Goal: Task Accomplishment & Management: Use online tool/utility

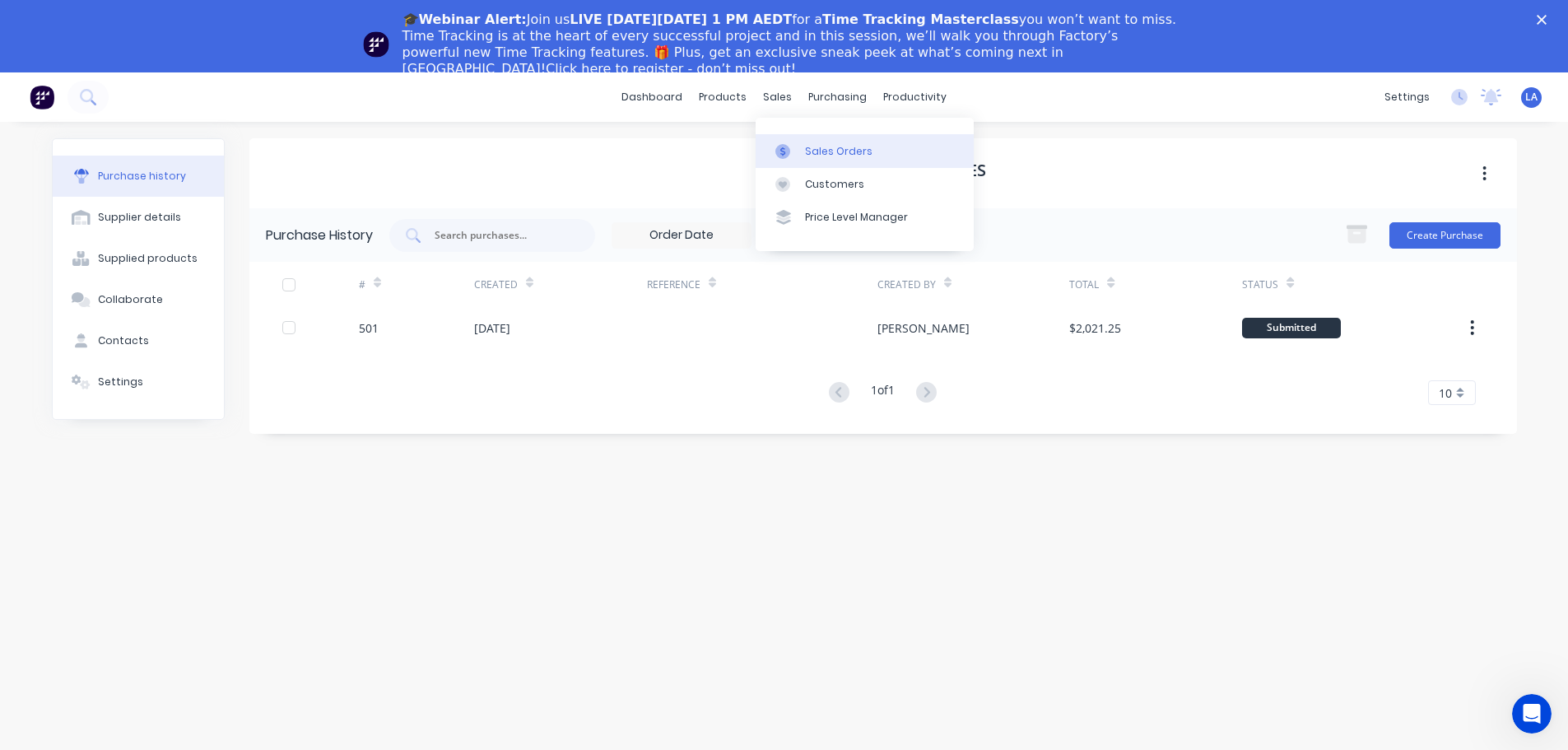
click at [807, 160] on link "Sales Orders" at bounding box center [864, 150] width 218 height 33
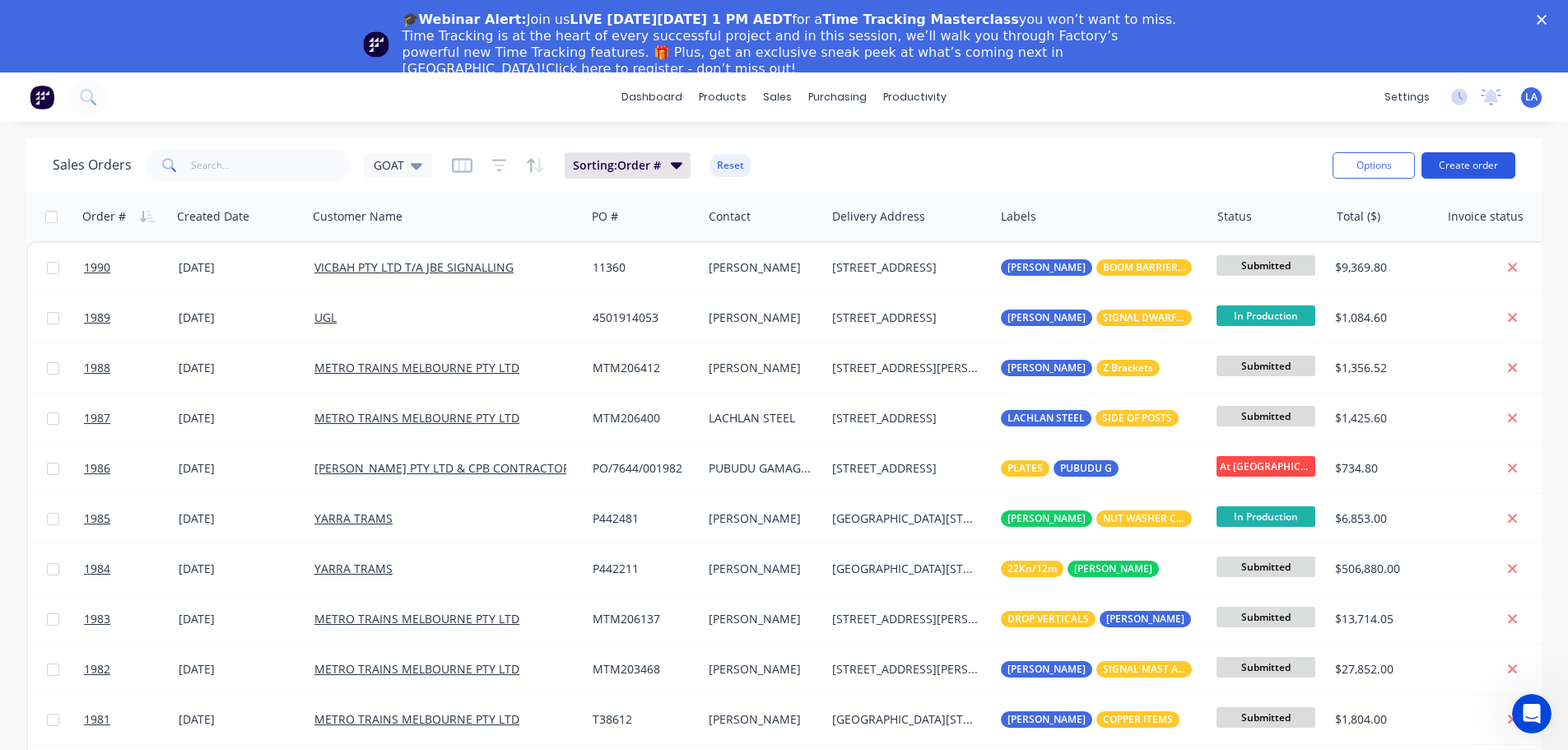
click at [1473, 159] on button "Create order" at bounding box center [1469, 165] width 94 height 26
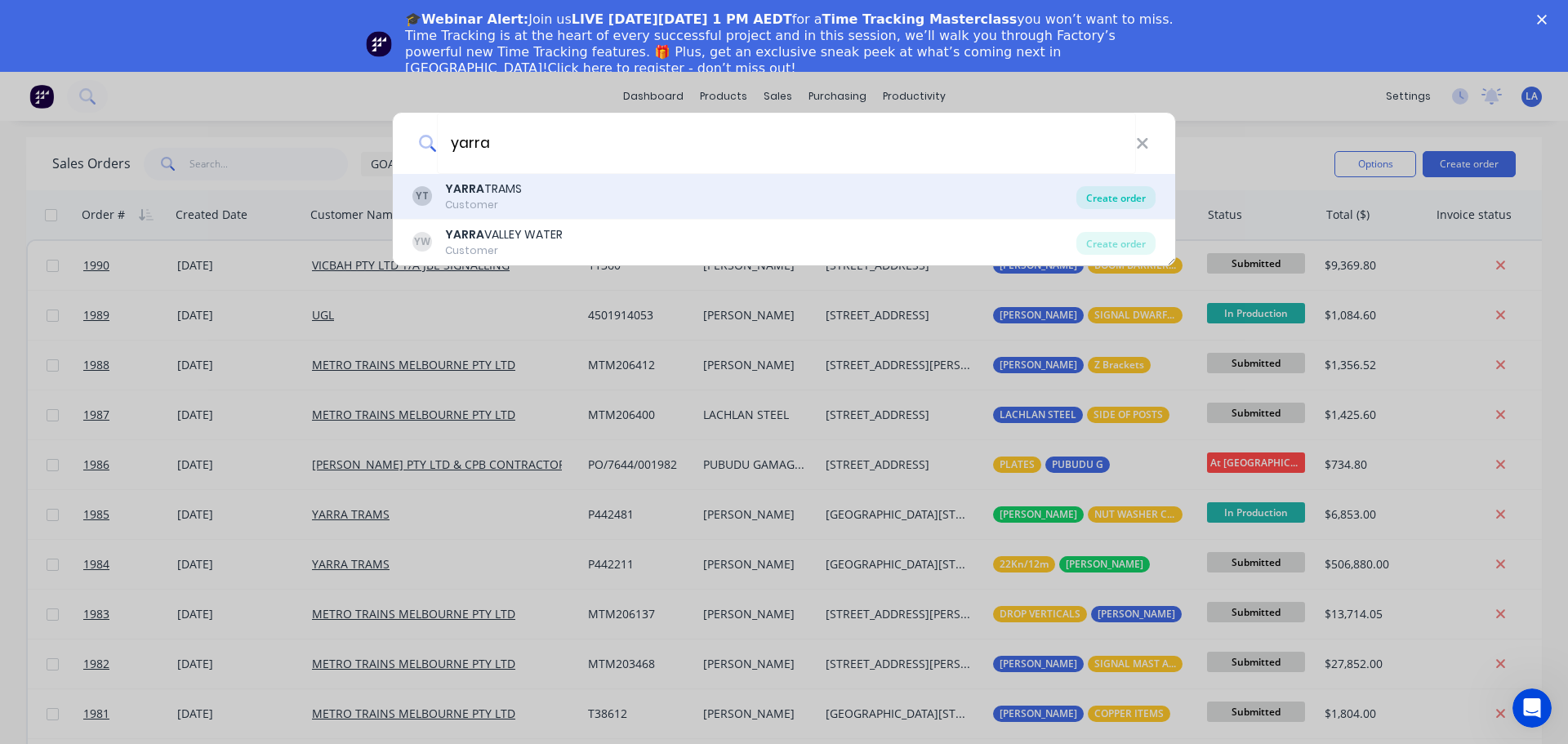
type input "yarra"
click at [1114, 199] on div "Create order" at bounding box center [1115, 197] width 79 height 23
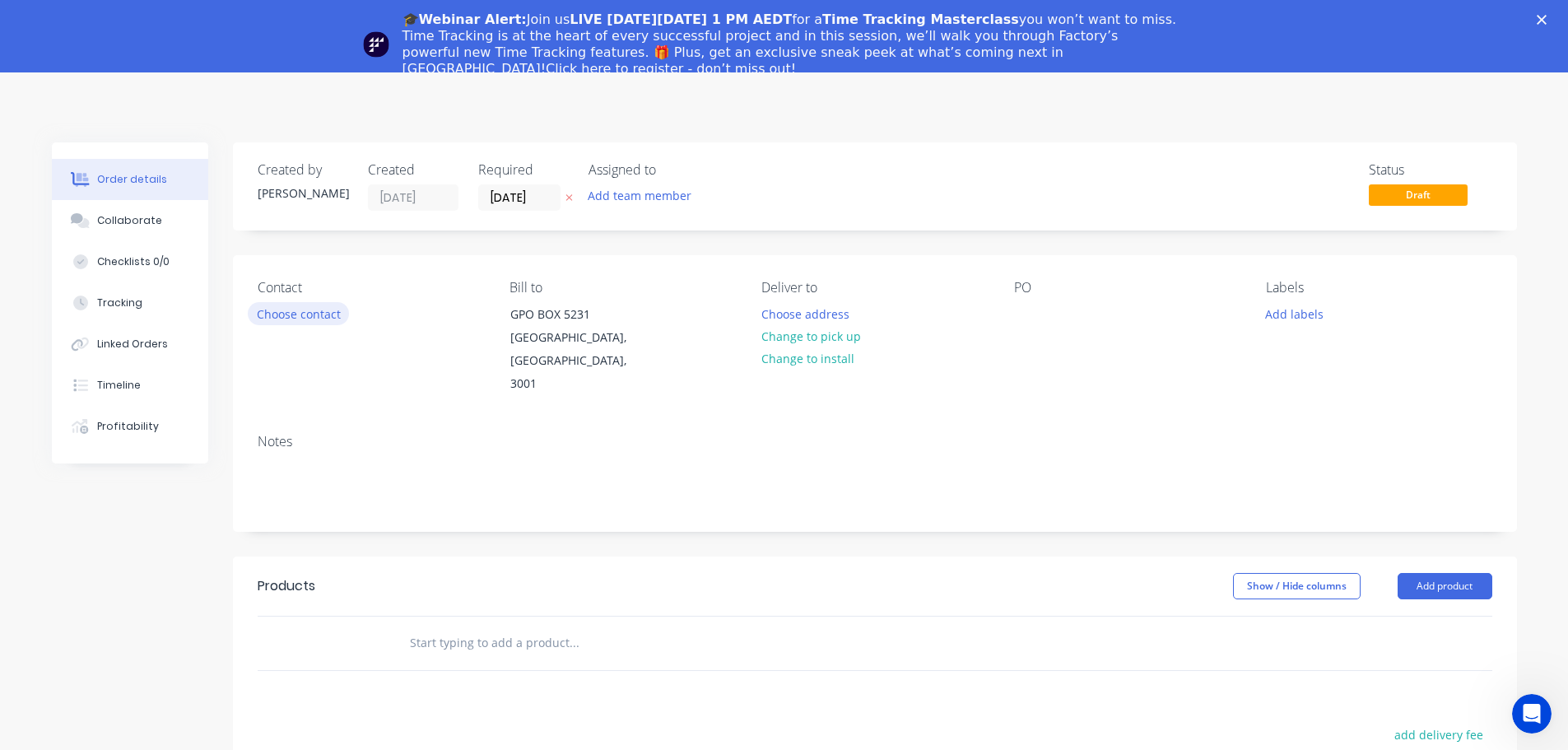
click at [284, 315] on button "Choose contact" at bounding box center [298, 313] width 102 height 22
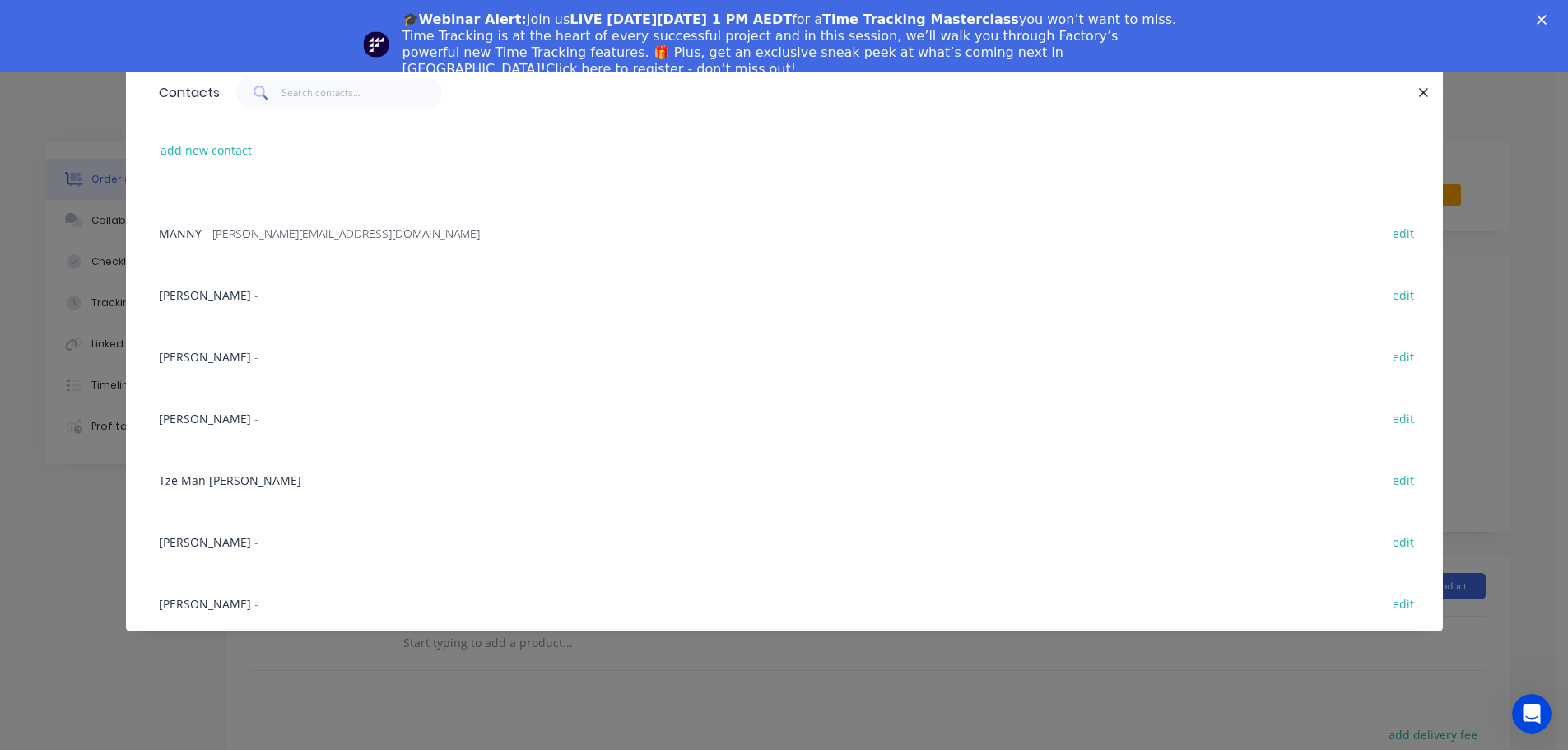
scroll to position [414, 0]
click at [208, 530] on div "[PERSON_NAME] -" at bounding box center [208, 539] width 100 height 17
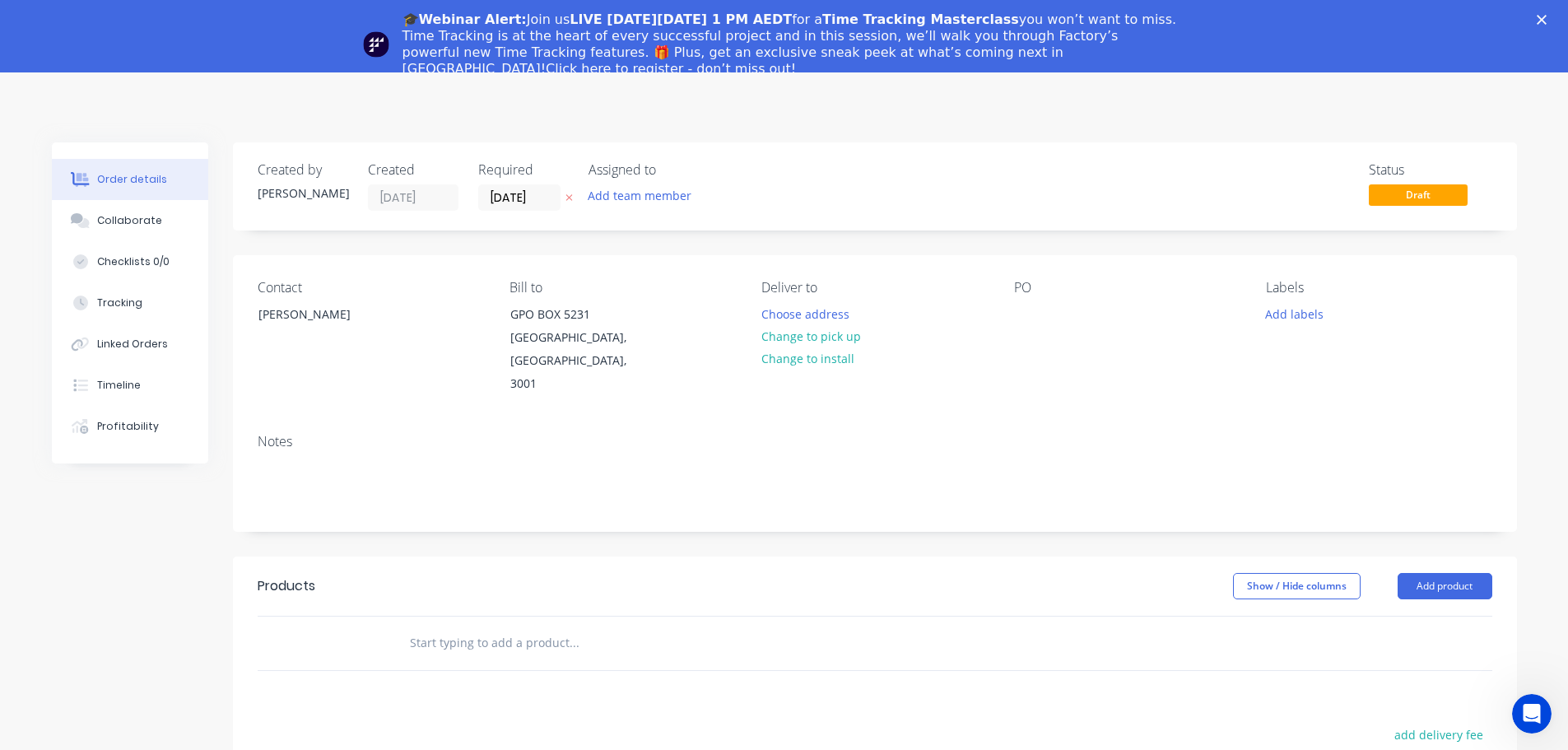
scroll to position [82, 0]
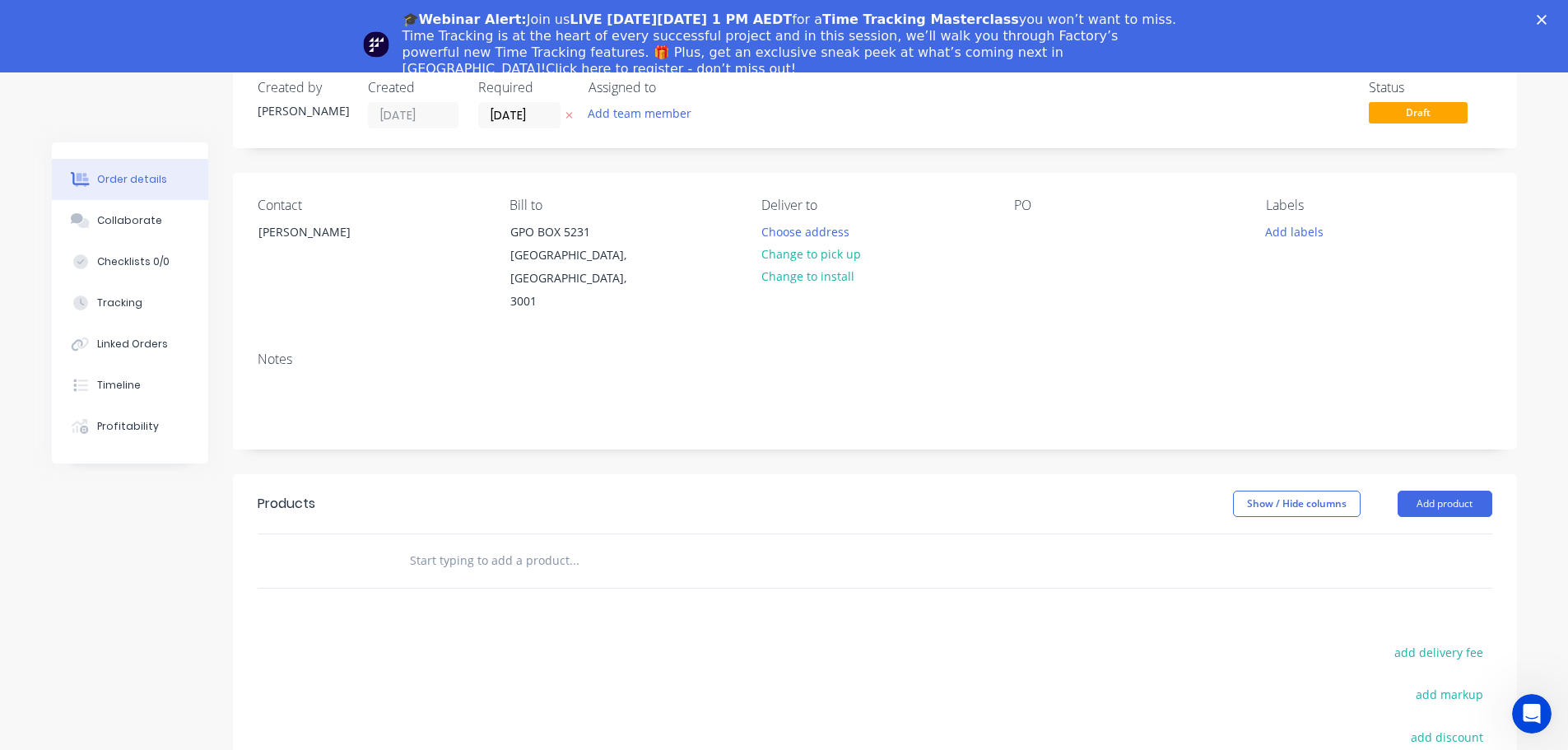
click at [454, 544] on input "text" at bounding box center [573, 560] width 329 height 33
paste input "Pairs - Heritage Ornamental Tram Outreach Arms with Scrolls, Rings, Main Castin…"
type input "Pairs - Heritage Ornamental Tram Outreach Arms with Scrolls, Rings, Main Castin…"
click at [561, 554] on div "Pairs - Heritage Ornamental Tram Outreach Arms with Scrolls, Rings, Main Castin…" at bounding box center [686, 560] width 593 height 54
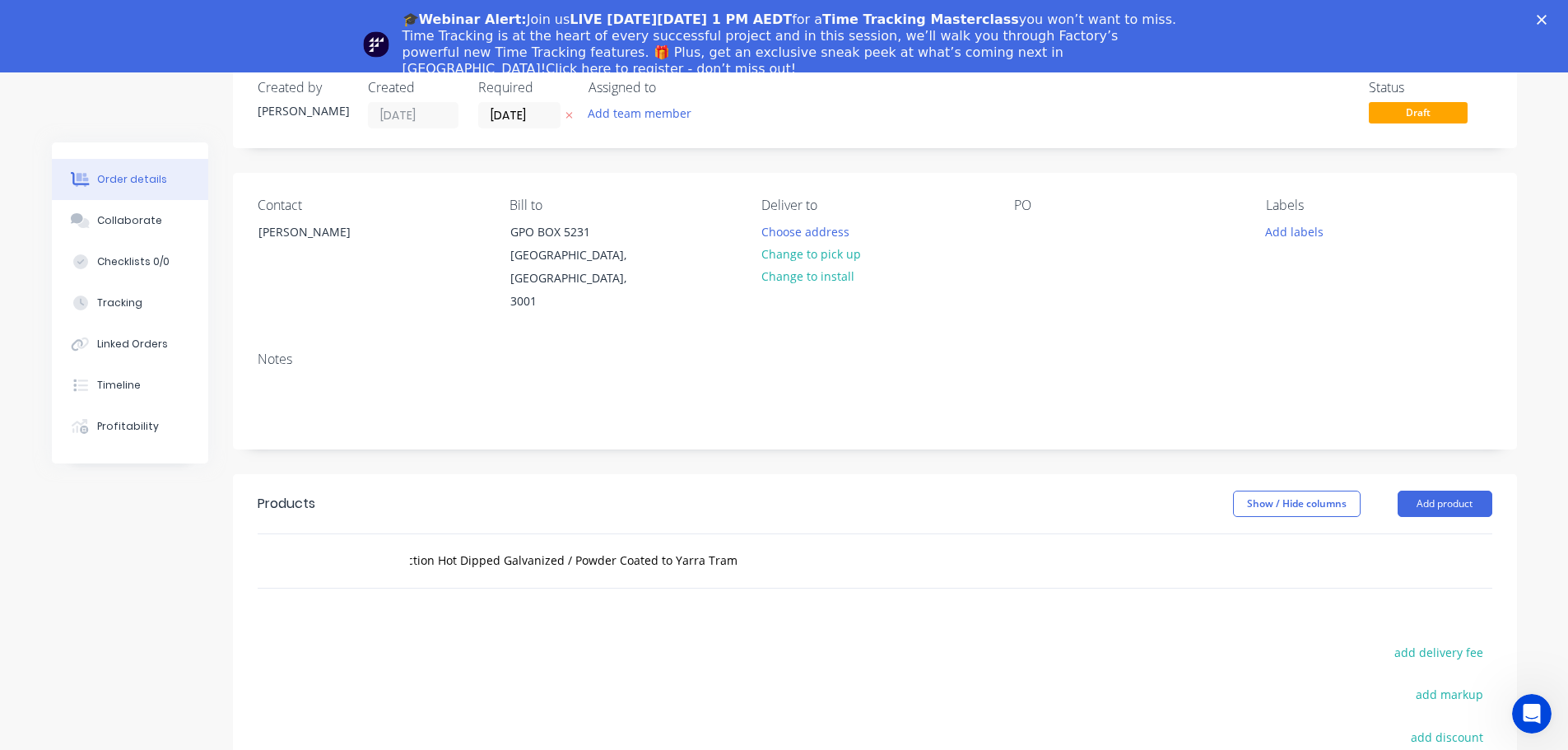
scroll to position [0, 0]
click at [561, 554] on div "Pairs - Heritage Ornamental Tram Outreach Arms with Scrolls, Rings, Main Castin…" at bounding box center [686, 560] width 593 height 54
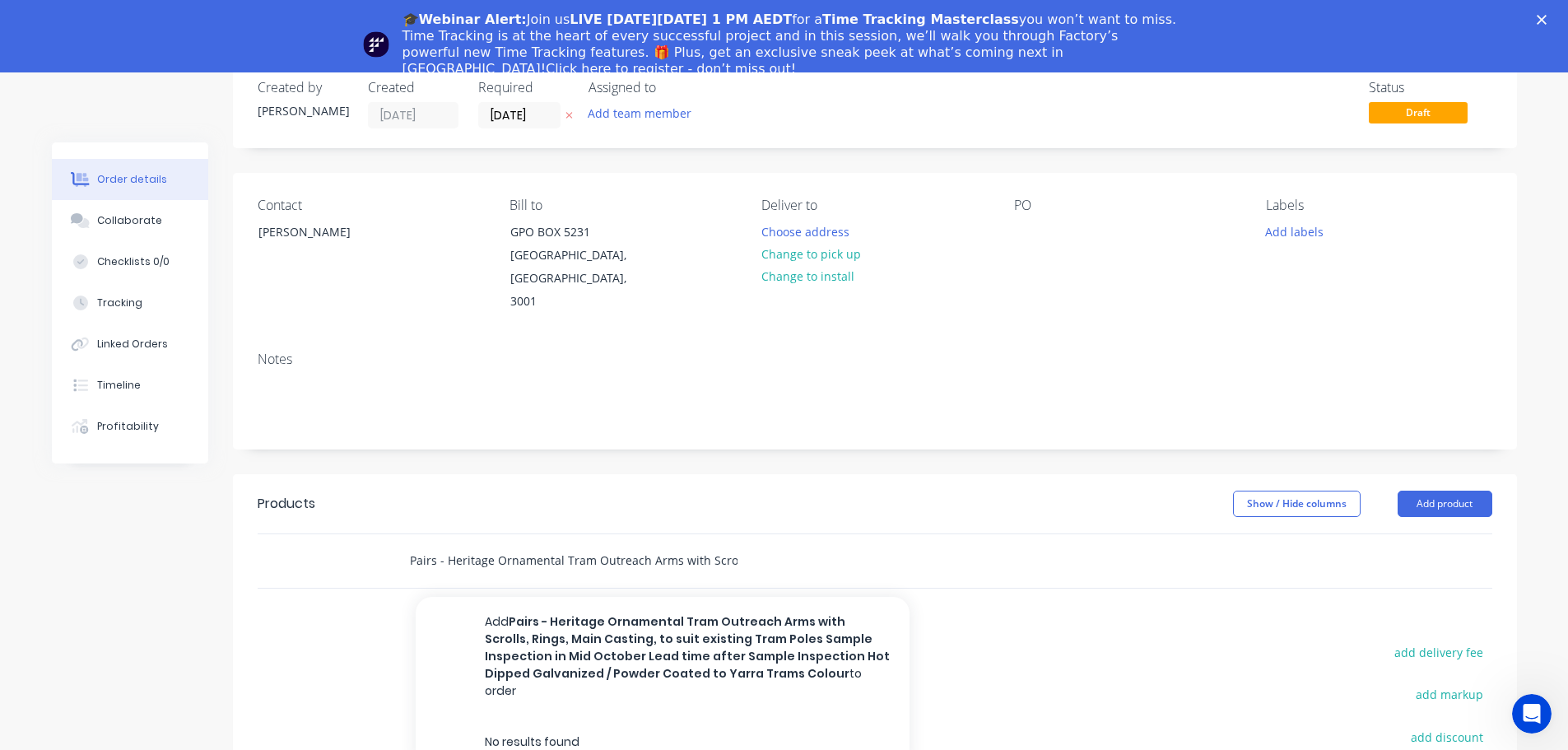
click at [567, 547] on input "Pairs - Heritage Ornamental Tram Outreach Arms with Scrolls, Rings, Main Castin…" at bounding box center [573, 560] width 329 height 33
click at [568, 545] on input "Pairs - Heritage Ornamental Tram Outreach Arms with Scrolls, Rings, Main Castin…" at bounding box center [573, 560] width 329 height 33
click at [570, 545] on input "Pairs - Heritage Ornamental Tram Outreach Arms with Scrolls, Rings, Main Castin…" at bounding box center [573, 560] width 329 height 33
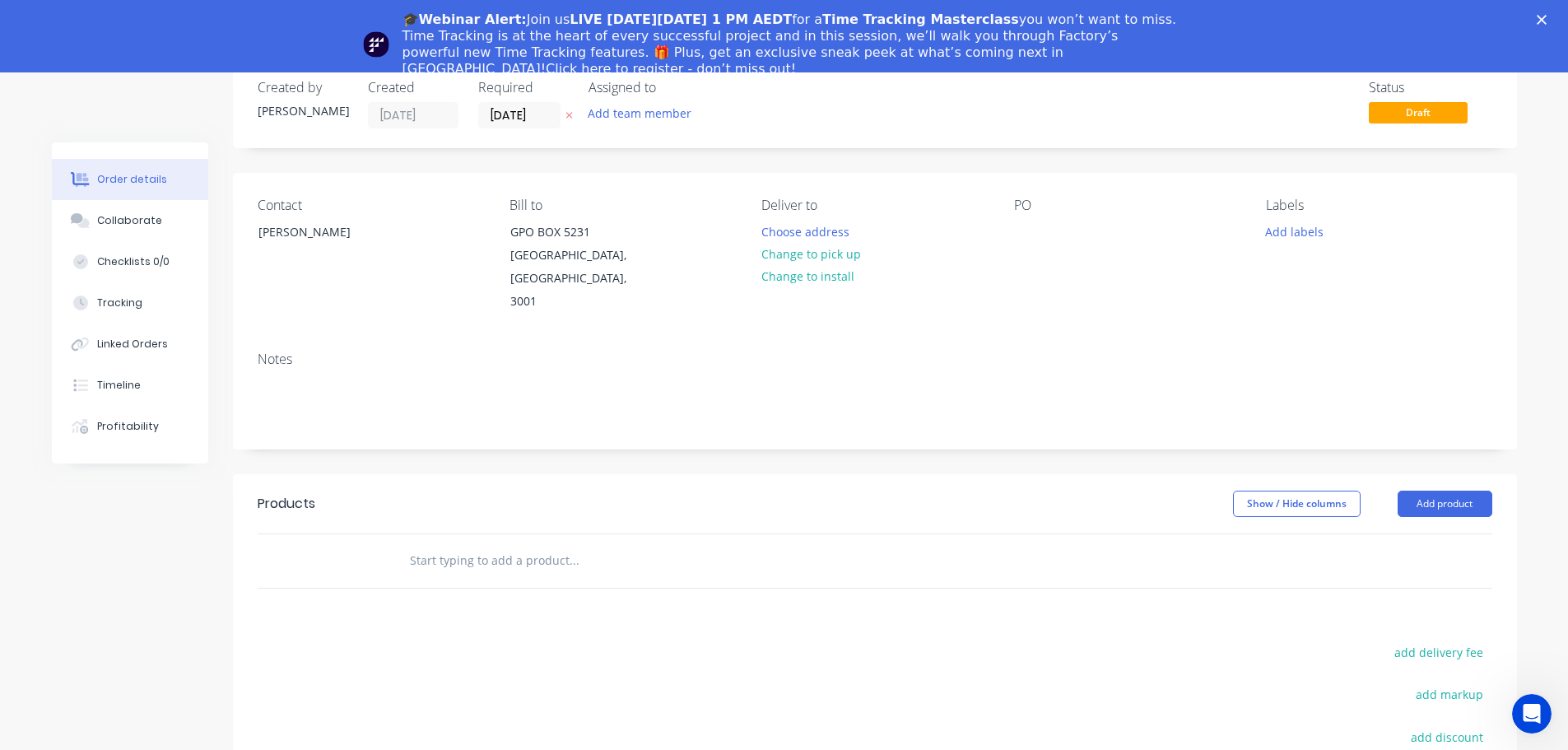
click at [543, 544] on input "text" at bounding box center [573, 560] width 329 height 33
click at [513, 602] on div "Products Show / Hide columns Add product add delivery fee add markup add discou…" at bounding box center [875, 729] width 1284 height 509
click at [470, 544] on input "text" at bounding box center [573, 560] width 329 height 33
drag, startPoint x: 470, startPoint y: 529, endPoint x: 448, endPoint y: 555, distance: 34.1
click at [448, 555] on div at bounding box center [686, 560] width 593 height 54
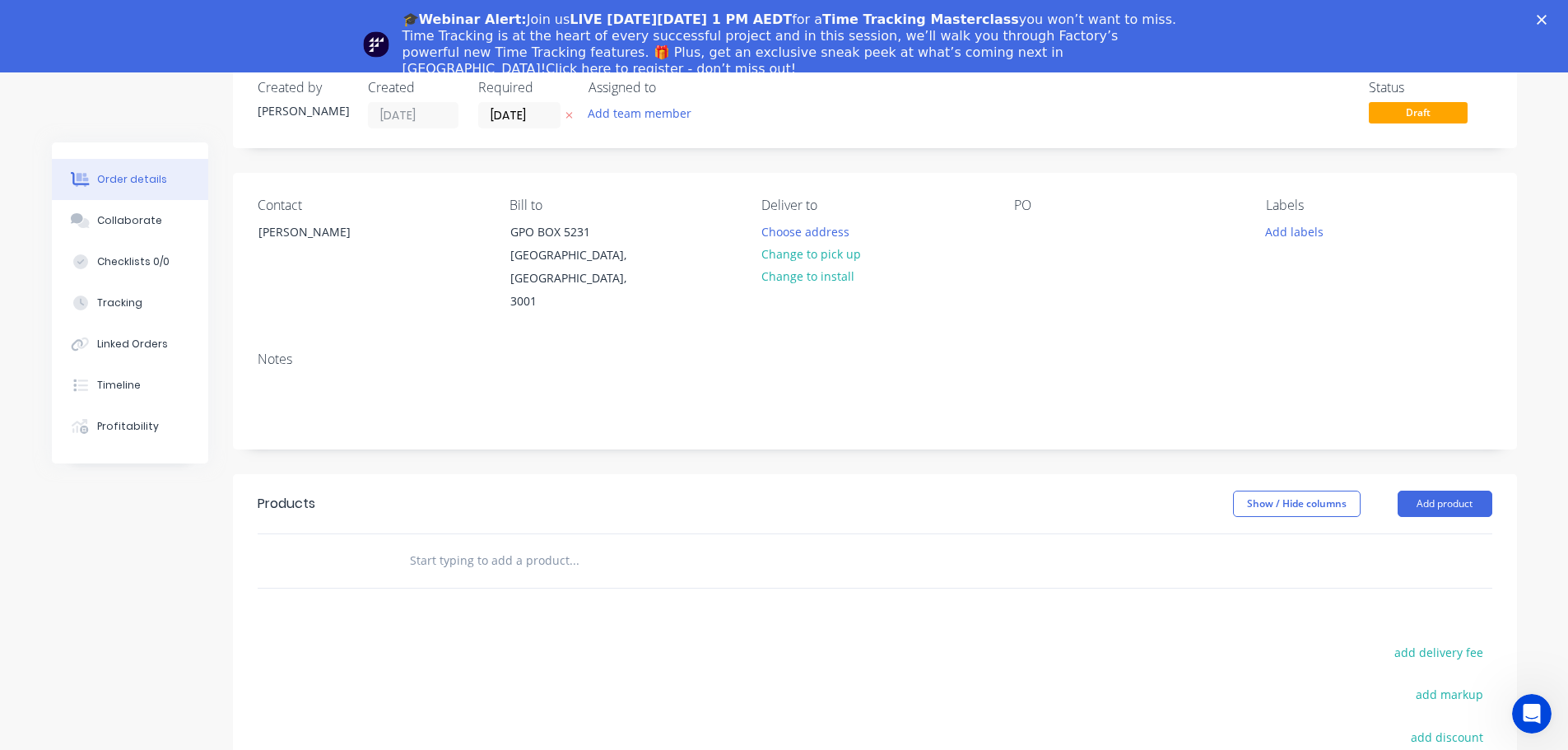
click at [448, 544] on input "text" at bounding box center [573, 560] width 329 height 33
paste input "Pairs - Heritage Ornamental Tram Outreach Arms with Scrolls, Rings, Main Castin…"
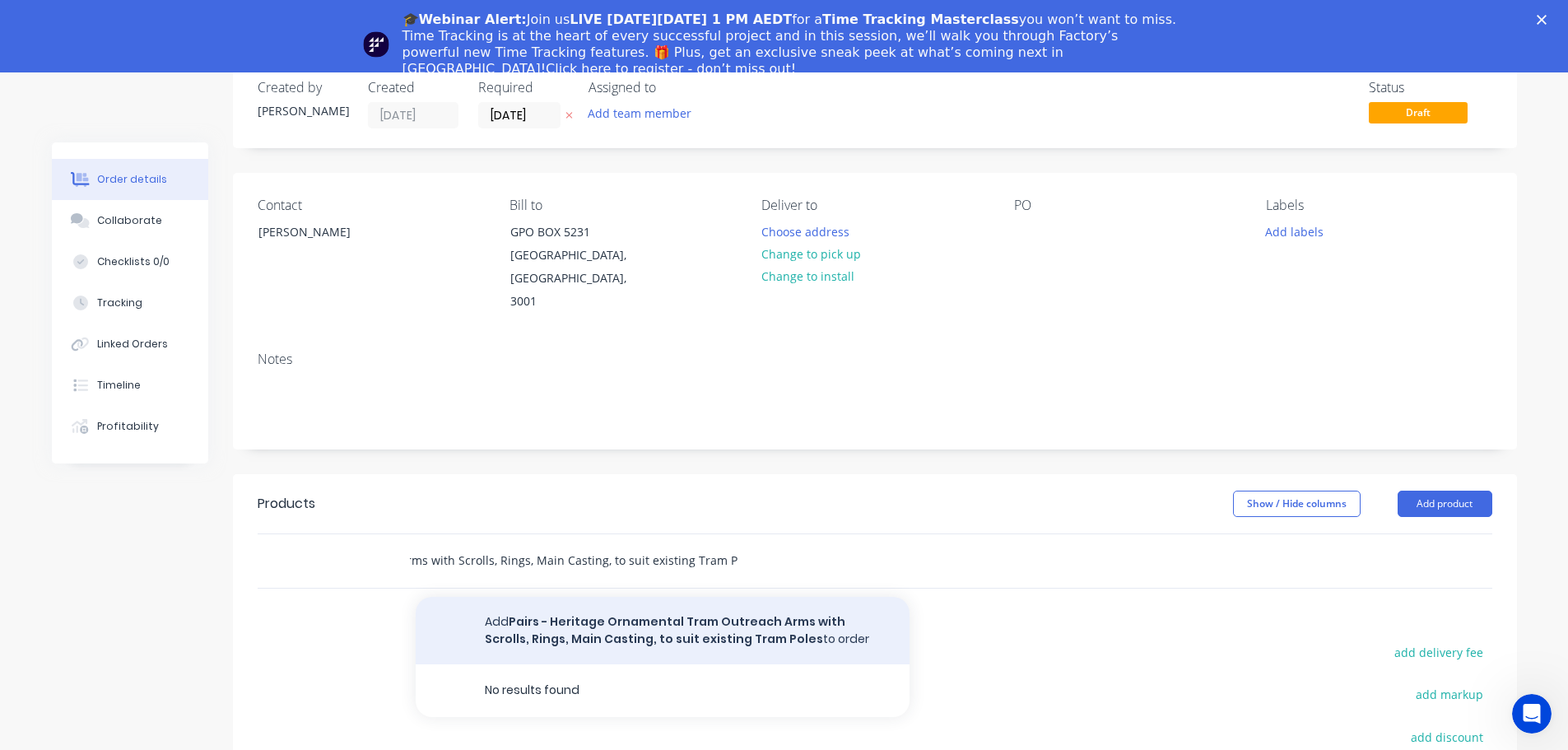
type input "Pairs - Heritage Ornamental Tram Outreach Arms with Scrolls, Rings, Main Castin…"
click at [568, 602] on button "Add Pairs - Heritage Ornamental Tram Outreach Arms with Scrolls, Rings, Main Ca…" at bounding box center [663, 630] width 494 height 67
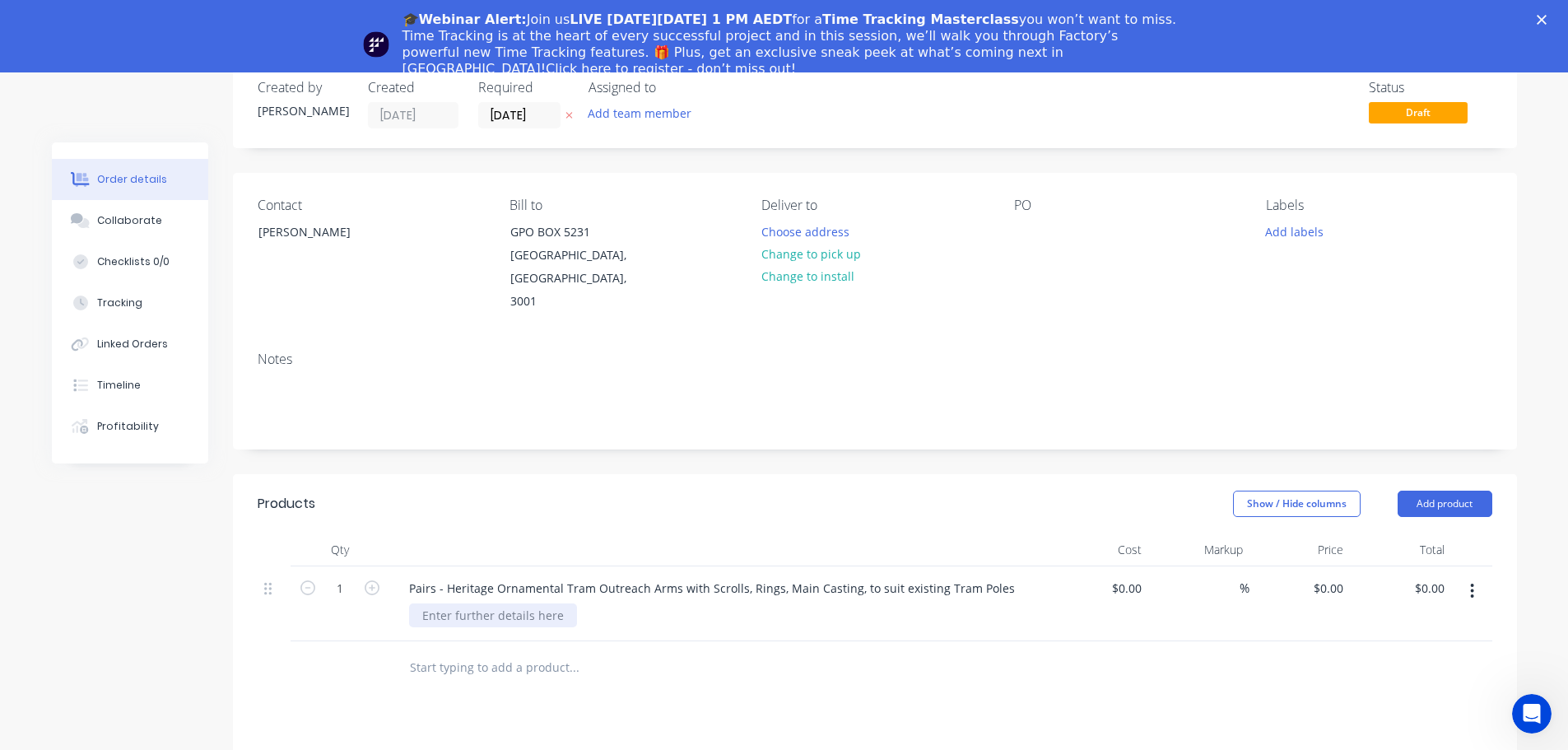
click at [539, 603] on div at bounding box center [493, 615] width 168 height 24
click at [482, 603] on div at bounding box center [493, 615] width 168 height 24
paste div
click at [577, 490] on div "Show / Hide columns Add product" at bounding box center [1006, 503] width 972 height 26
click at [349, 576] on input "1" at bounding box center [340, 588] width 43 height 25
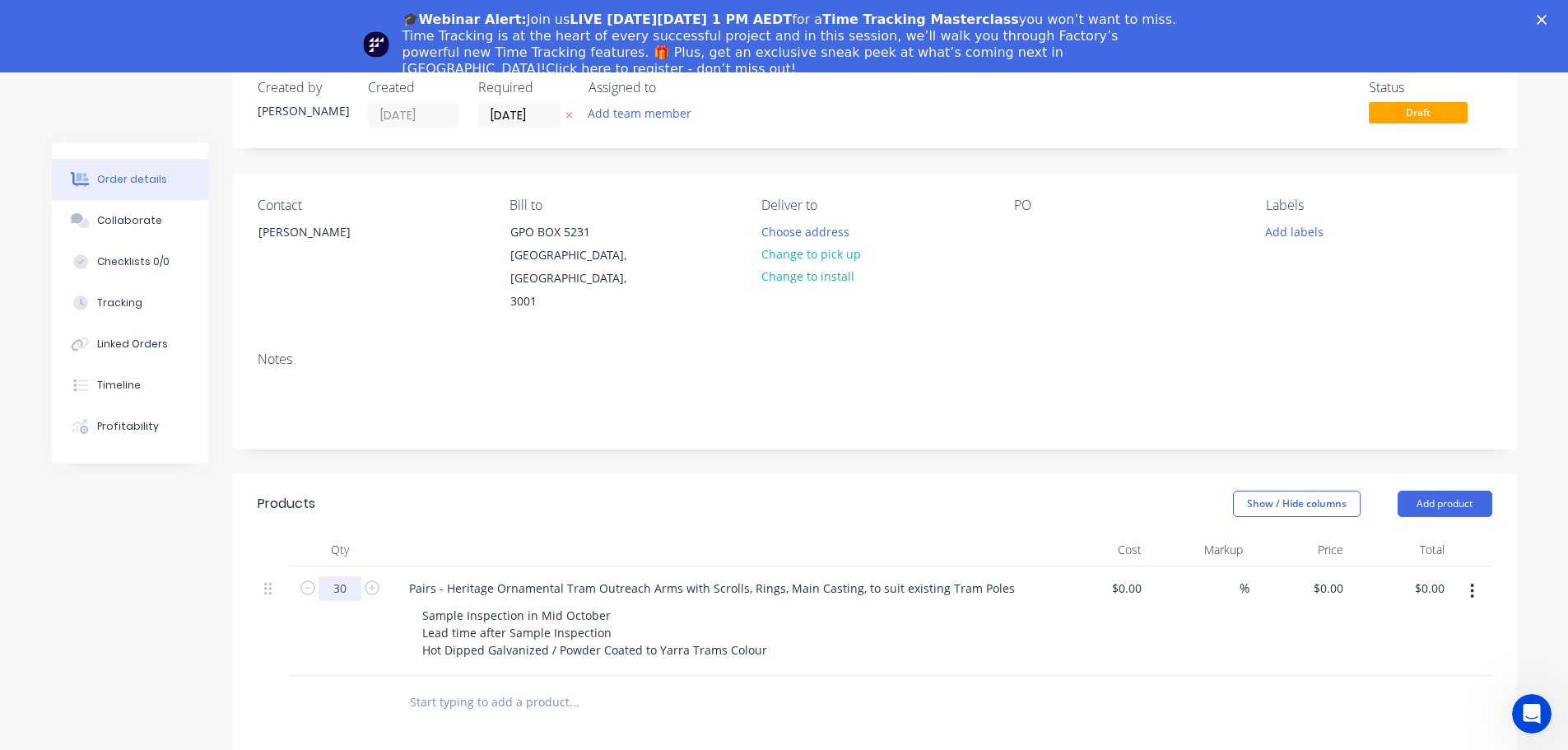
type input "30"
click at [759, 408] on div "Notes" at bounding box center [875, 393] width 1284 height 110
click at [1341, 576] on input "0" at bounding box center [1341, 588] width 19 height 24
type input "3"
type input "$10,000.00"
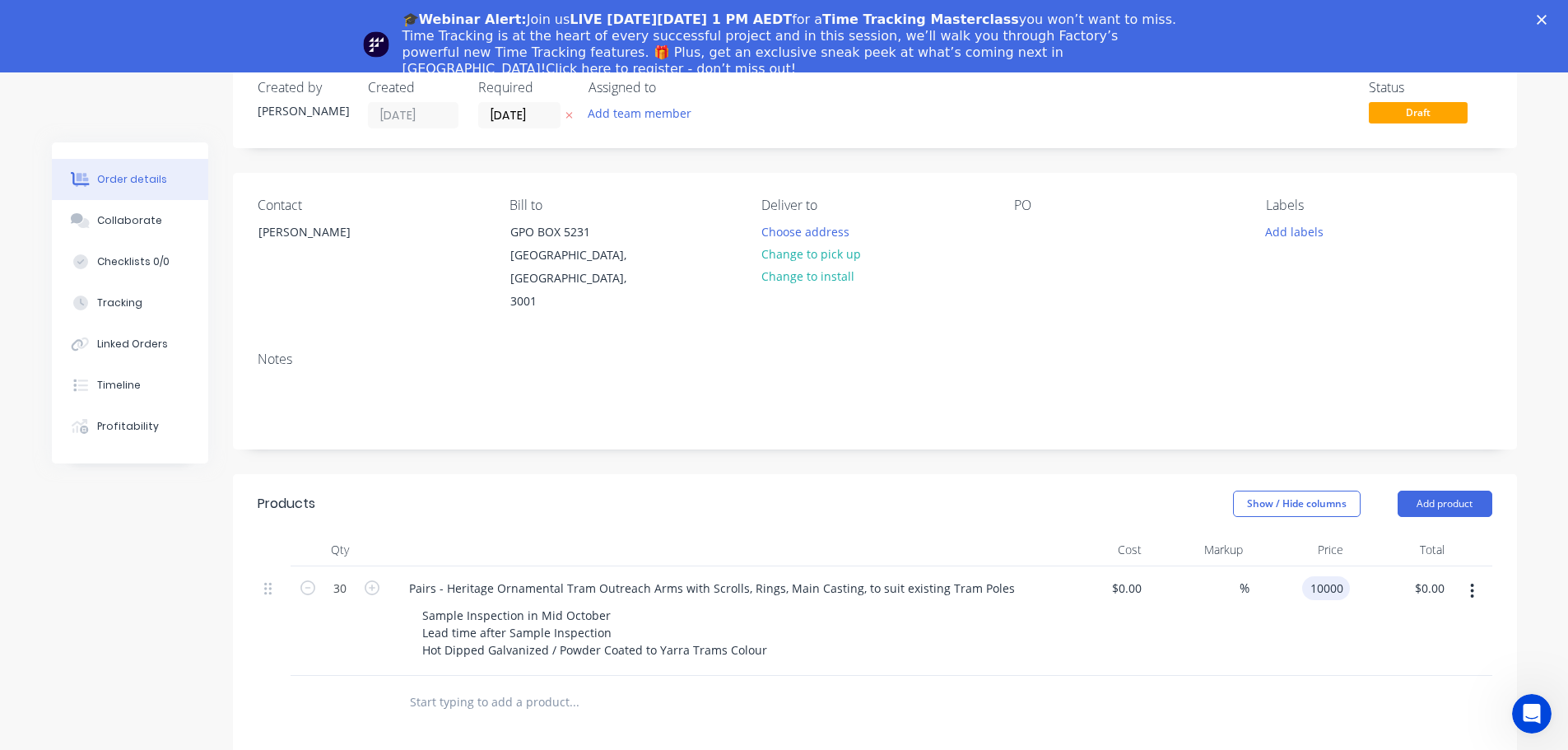
type input "$300,000.00"
click at [1341, 618] on div "$10,000.00 10000" at bounding box center [1300, 621] width 102 height 109
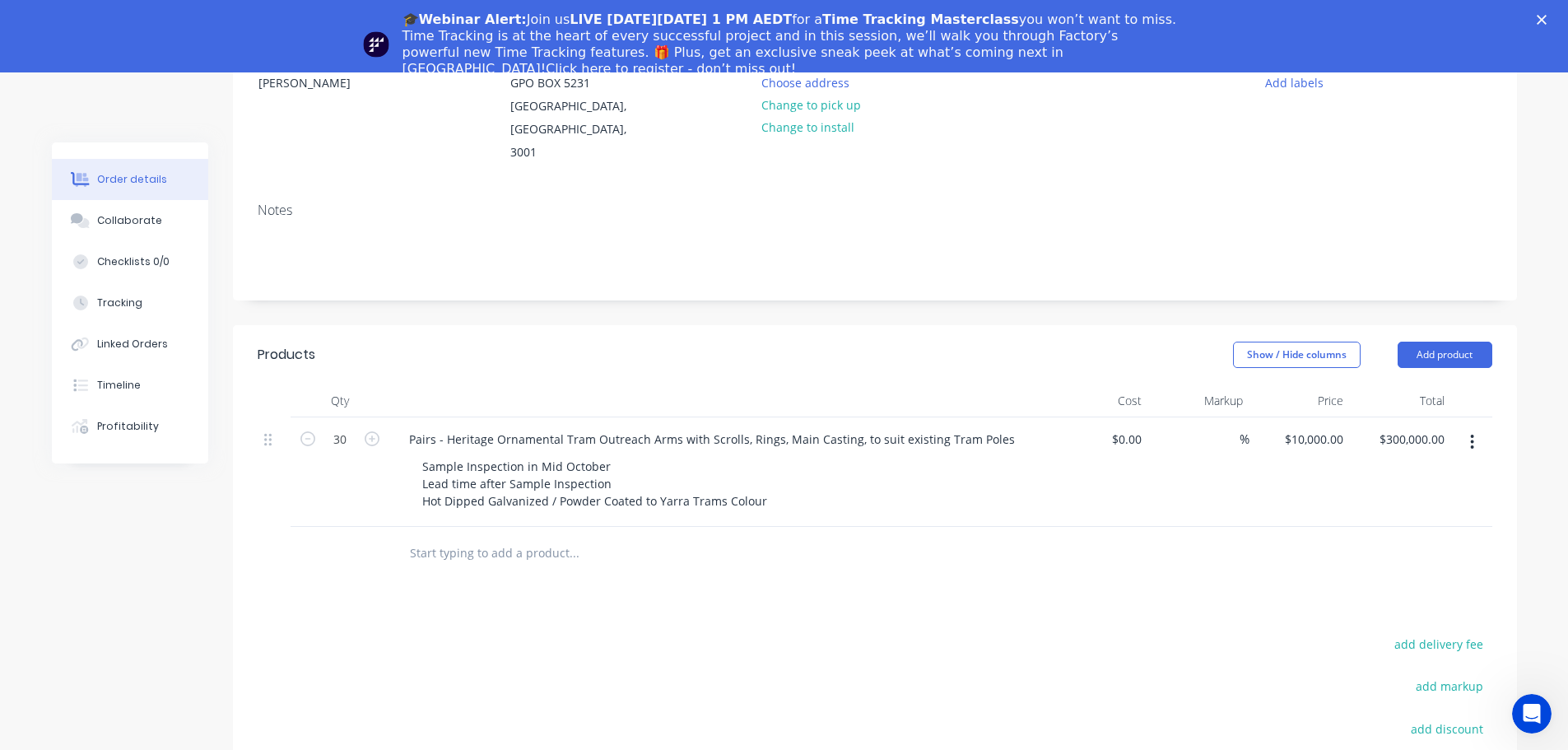
scroll to position [247, 0]
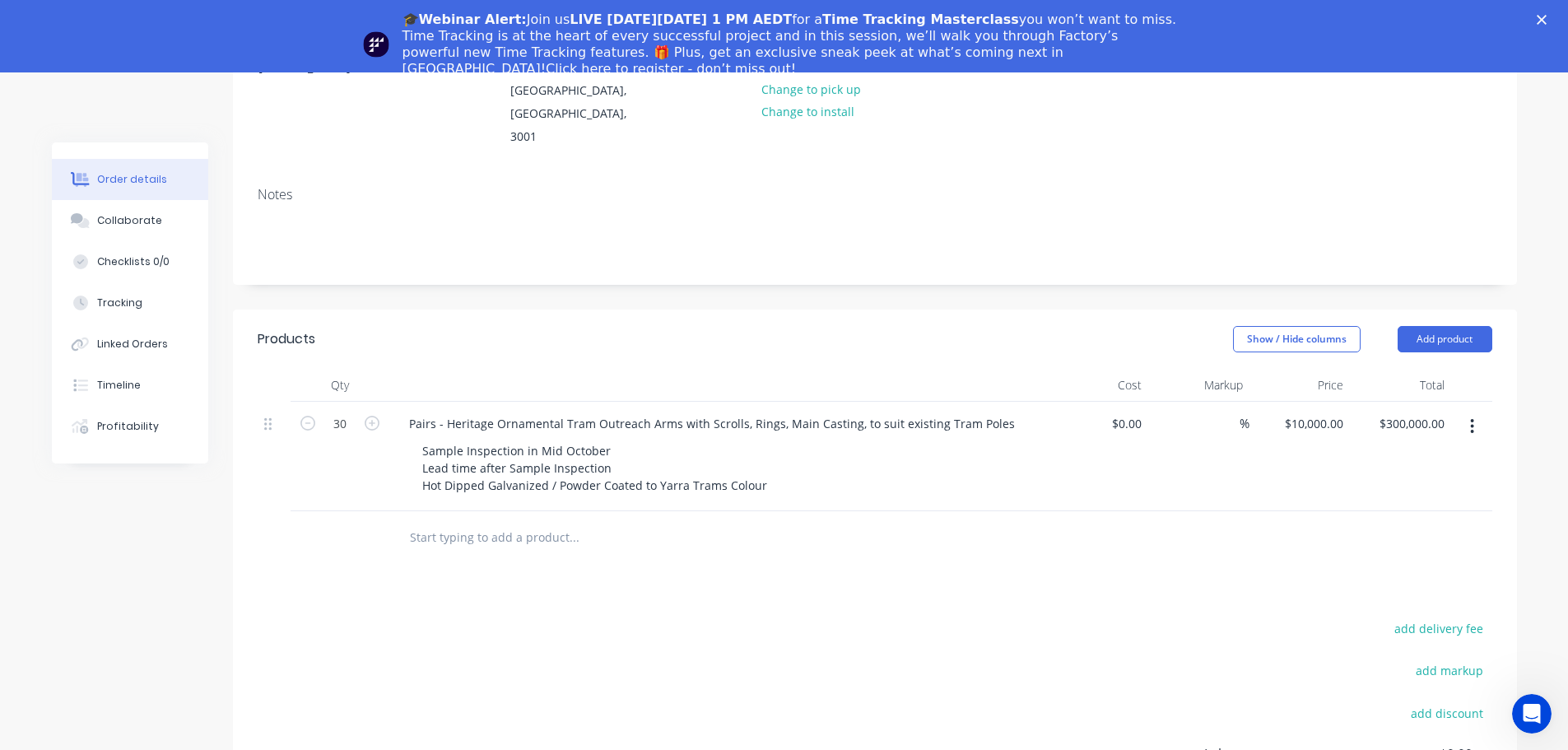
click at [570, 521] on input "text" at bounding box center [573, 537] width 329 height 33
click at [531, 521] on input "text" at bounding box center [573, 537] width 329 height 33
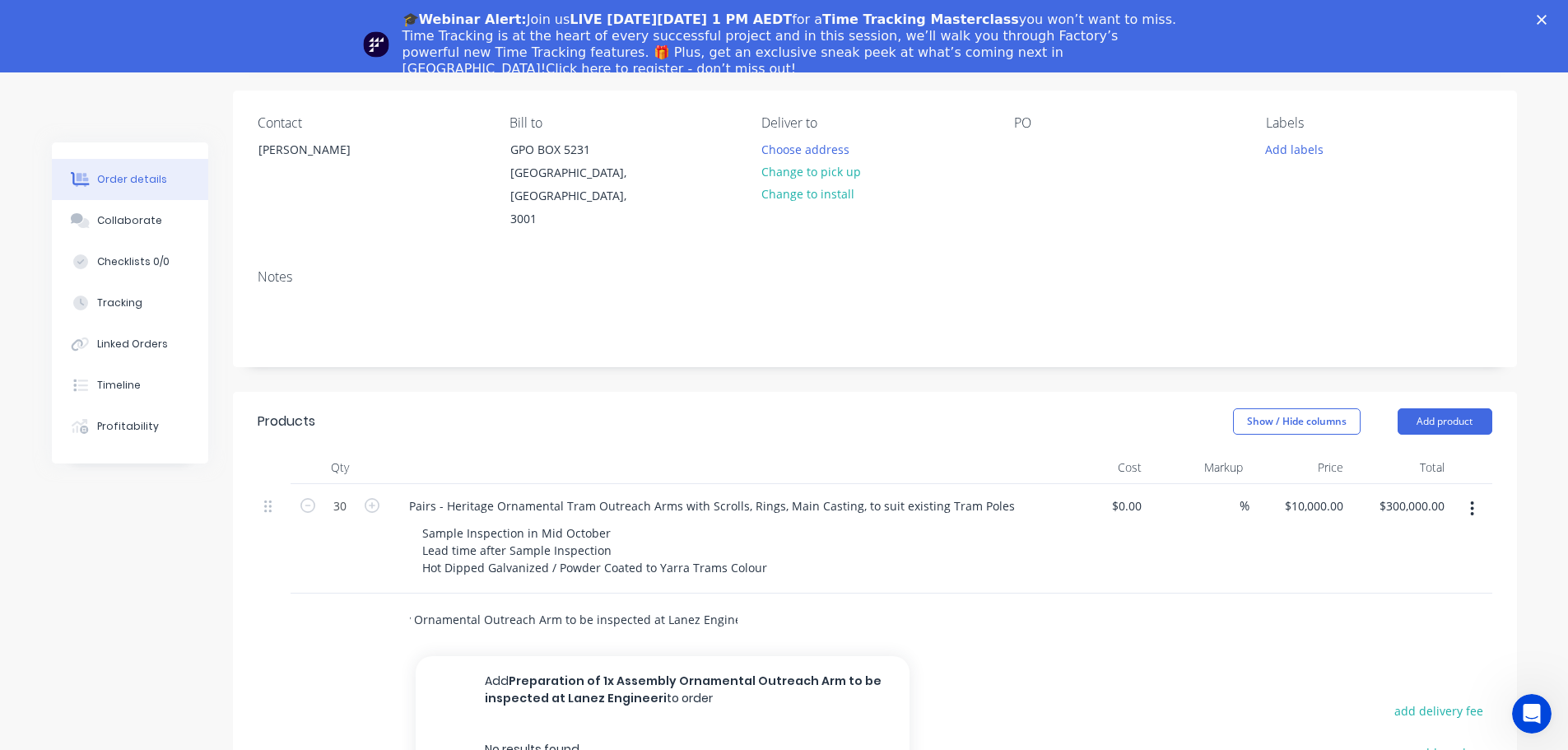
scroll to position [0, 167]
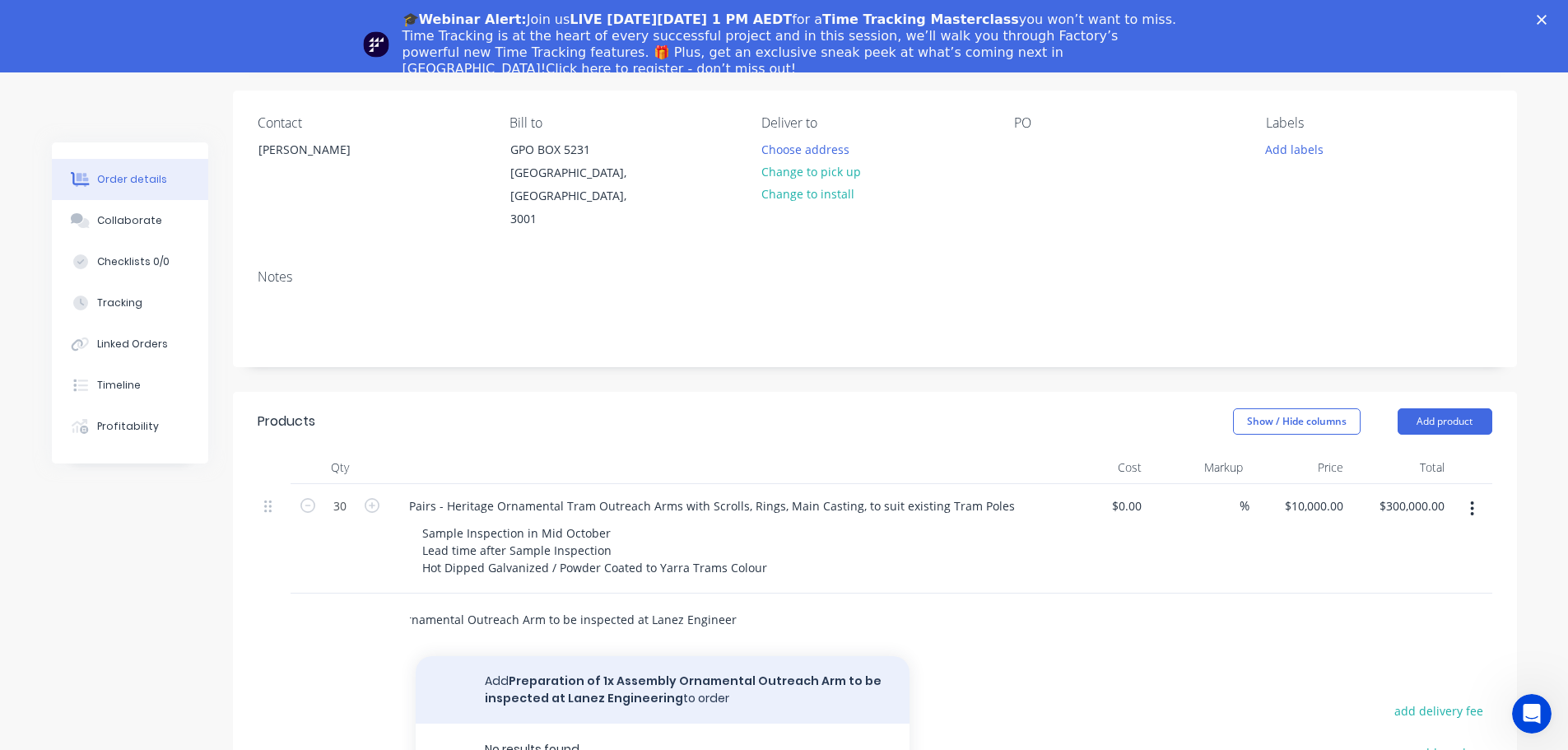
type input "Preparation of 1x Assembly Ornamental Outreach Arm to be inspected at Lanez Eng…"
click at [531, 682] on button "Add Preparation of 1x Assembly Ornamental Outreach Arm to be inspected at Lanez…" at bounding box center [663, 689] width 494 height 67
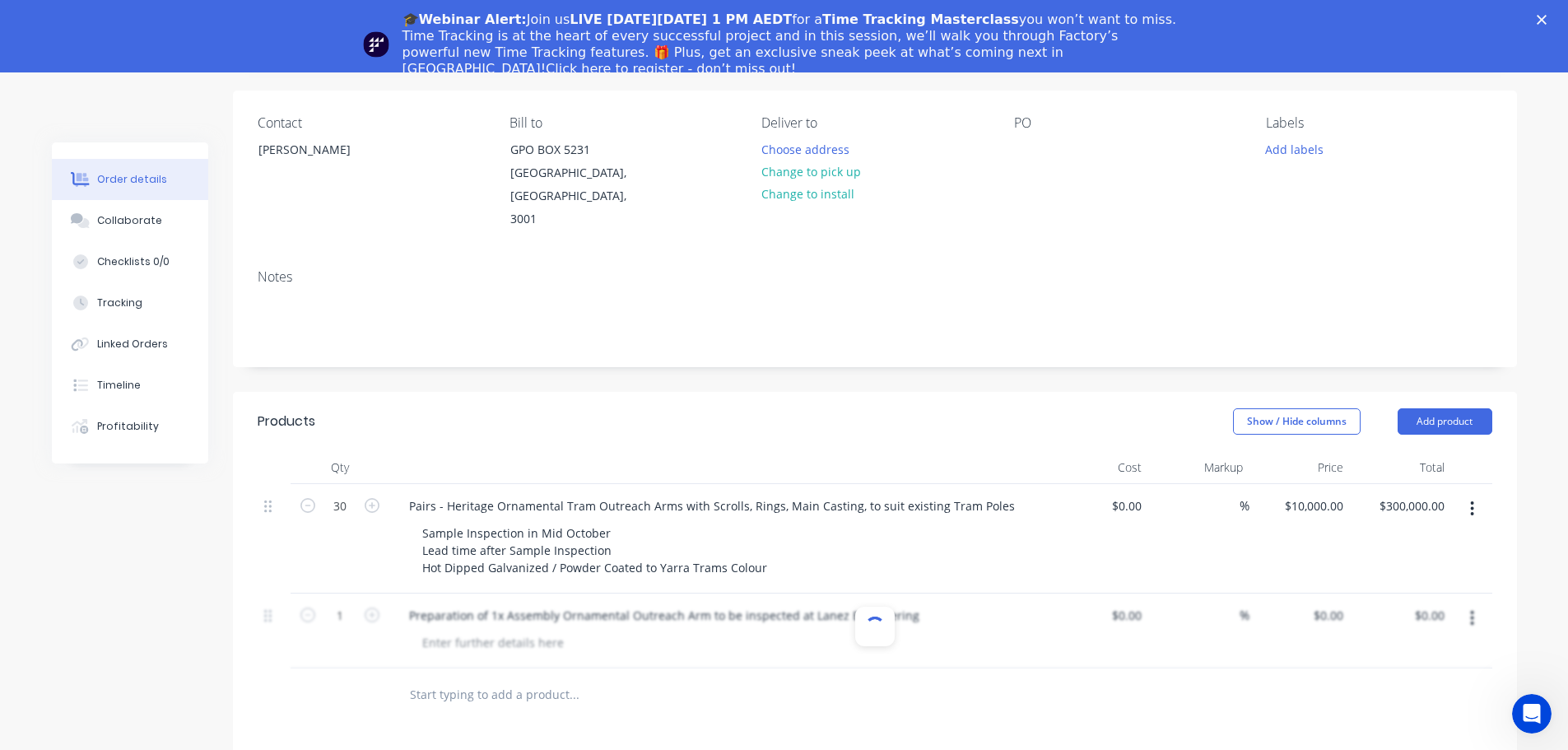
scroll to position [0, 0]
click at [519, 630] on div at bounding box center [493, 642] width 168 height 24
click at [697, 684] on input "text" at bounding box center [573, 694] width 329 height 33
click at [1340, 603] on input "0" at bounding box center [1331, 615] width 38 height 24
type input "$49,000.00"
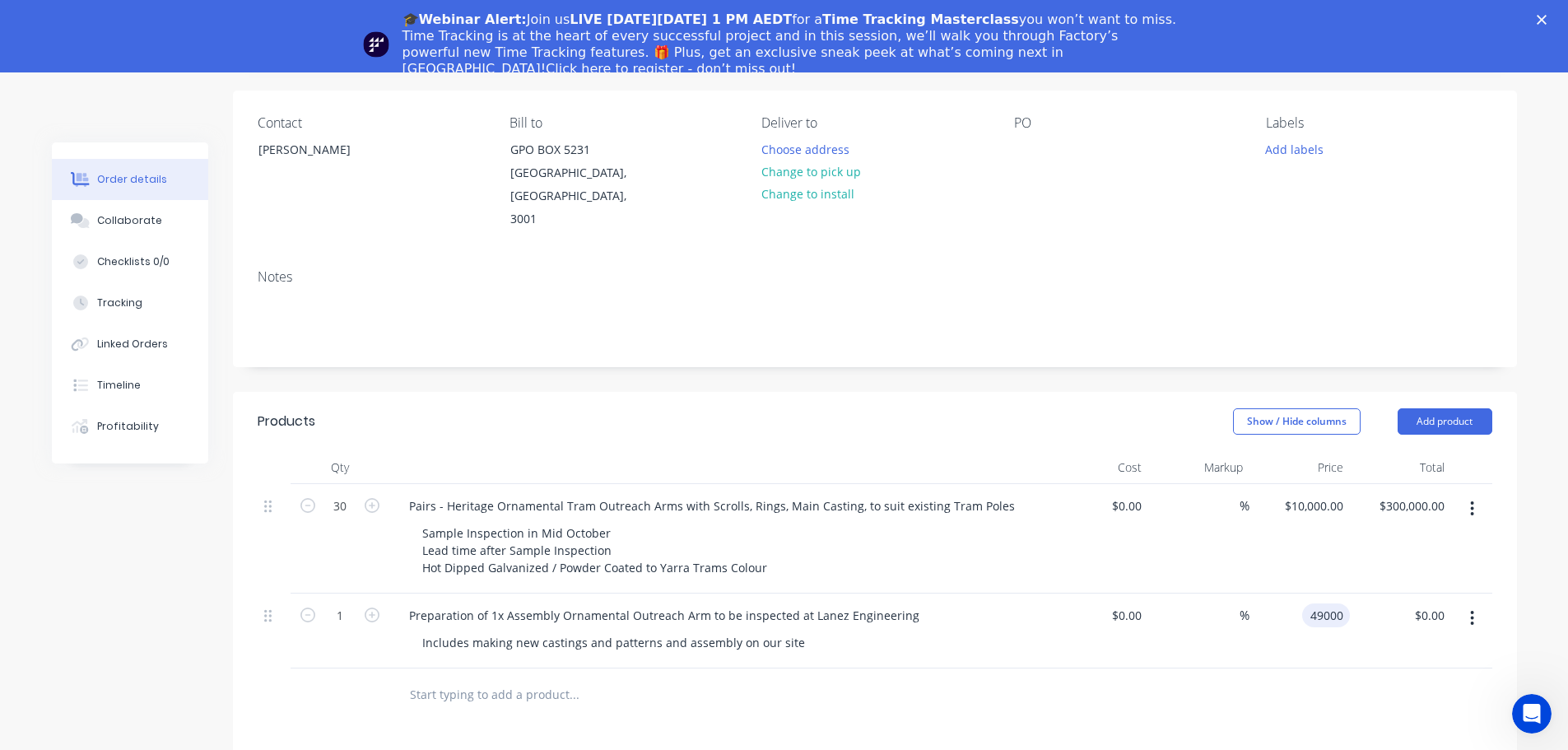
type input "$49,000.00"
click at [1307, 681] on div at bounding box center [875, 694] width 1235 height 54
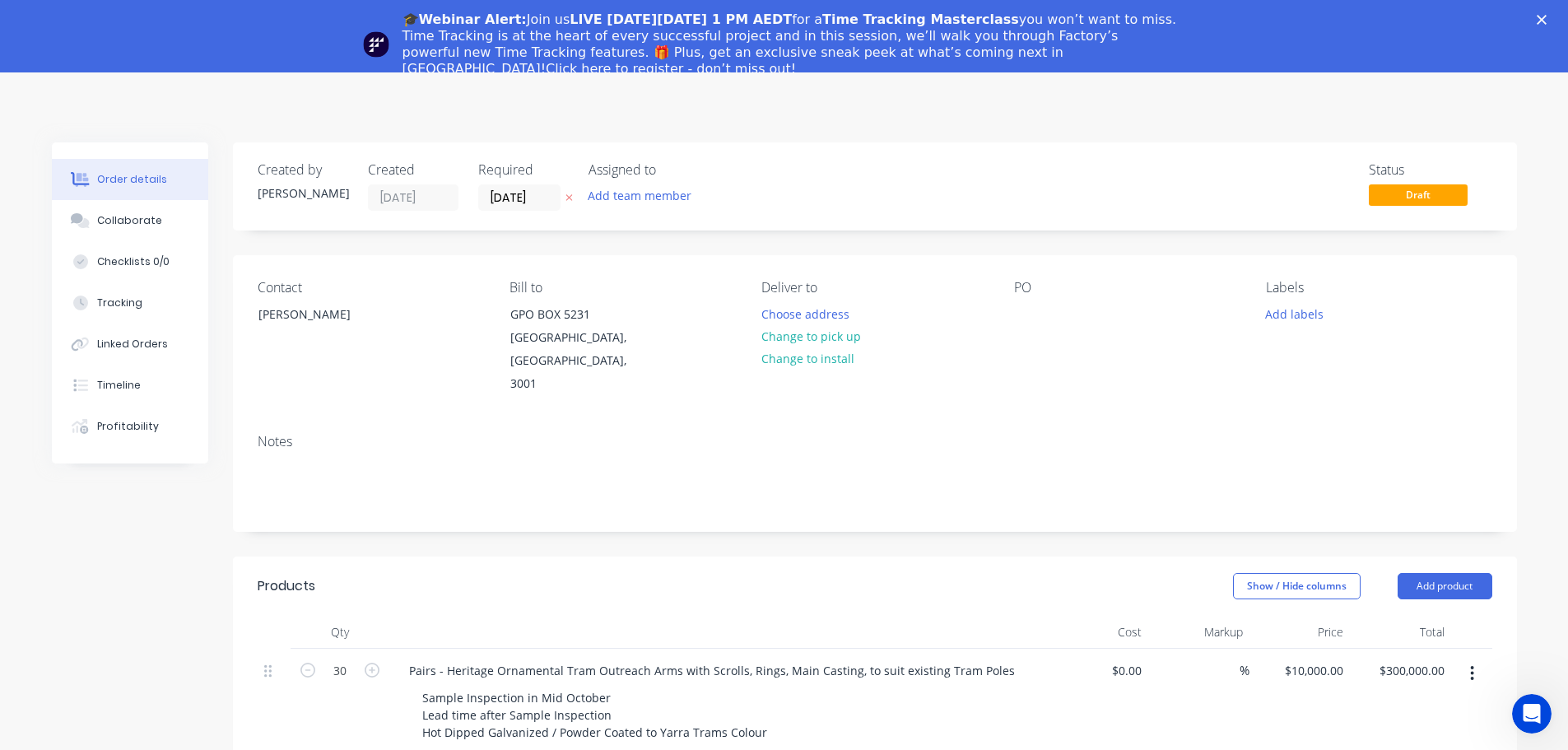
click at [1553, 19] on div "Close" at bounding box center [1545, 20] width 16 height 10
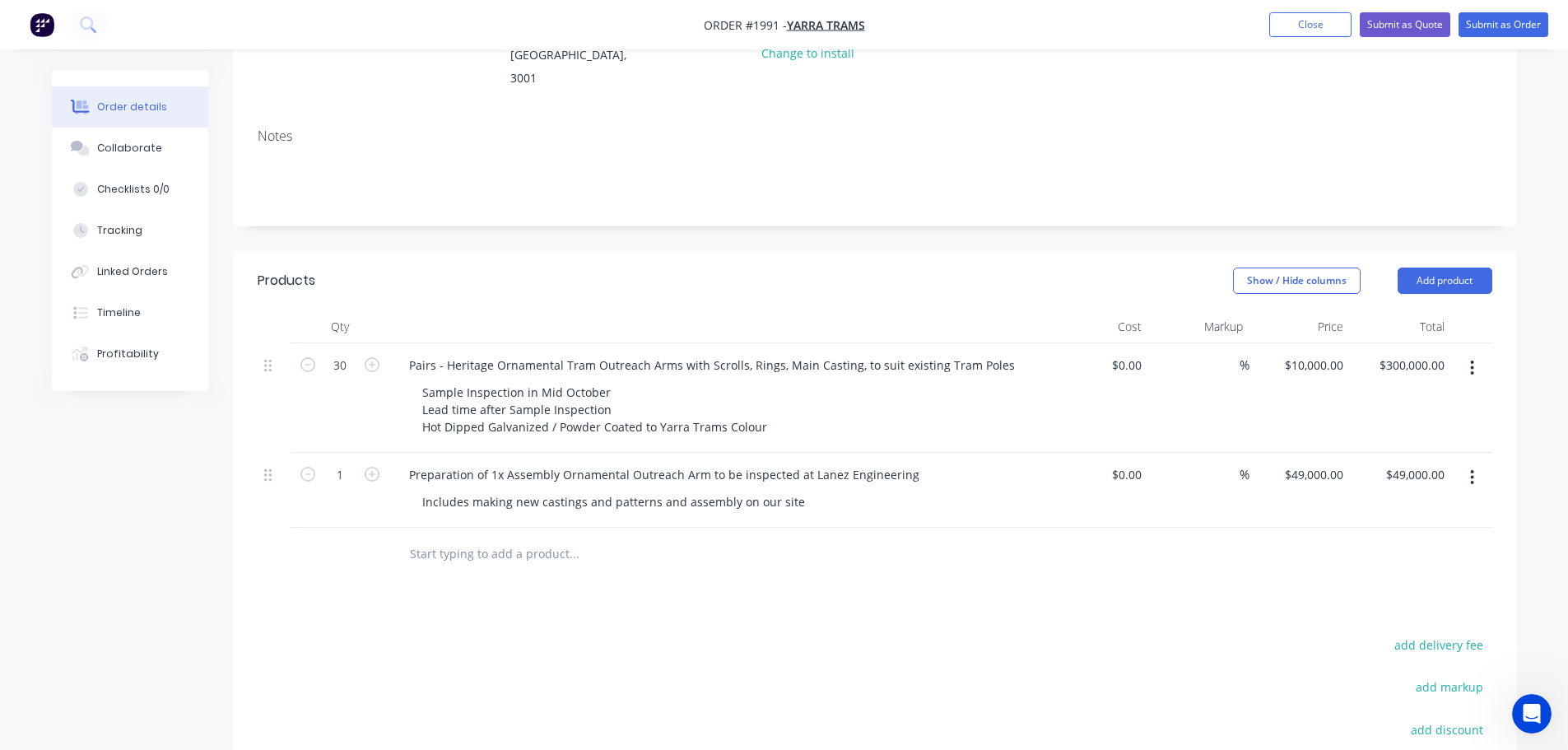
scroll to position [247, 0]
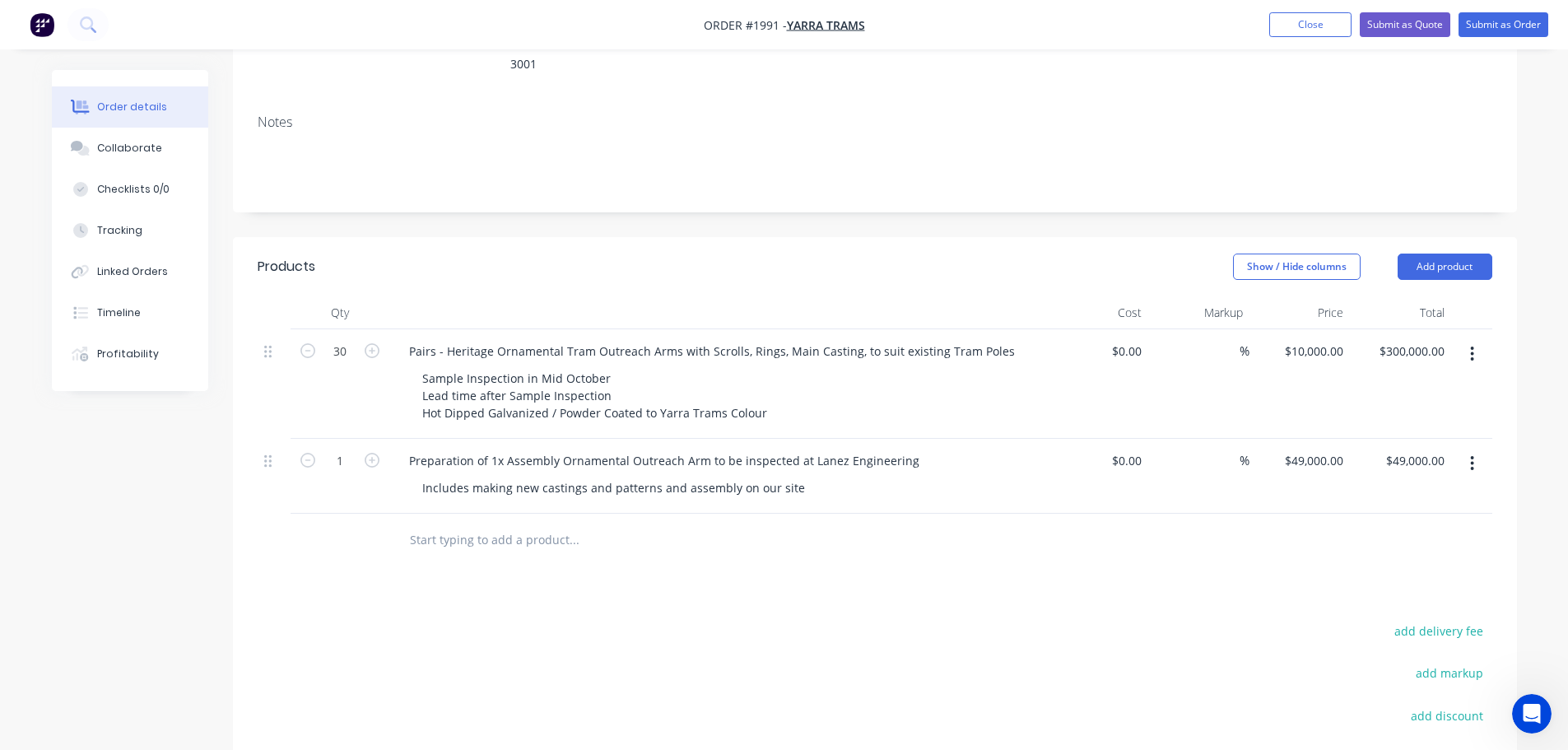
click at [1107, 171] on div "Notes" at bounding box center [875, 156] width 1284 height 110
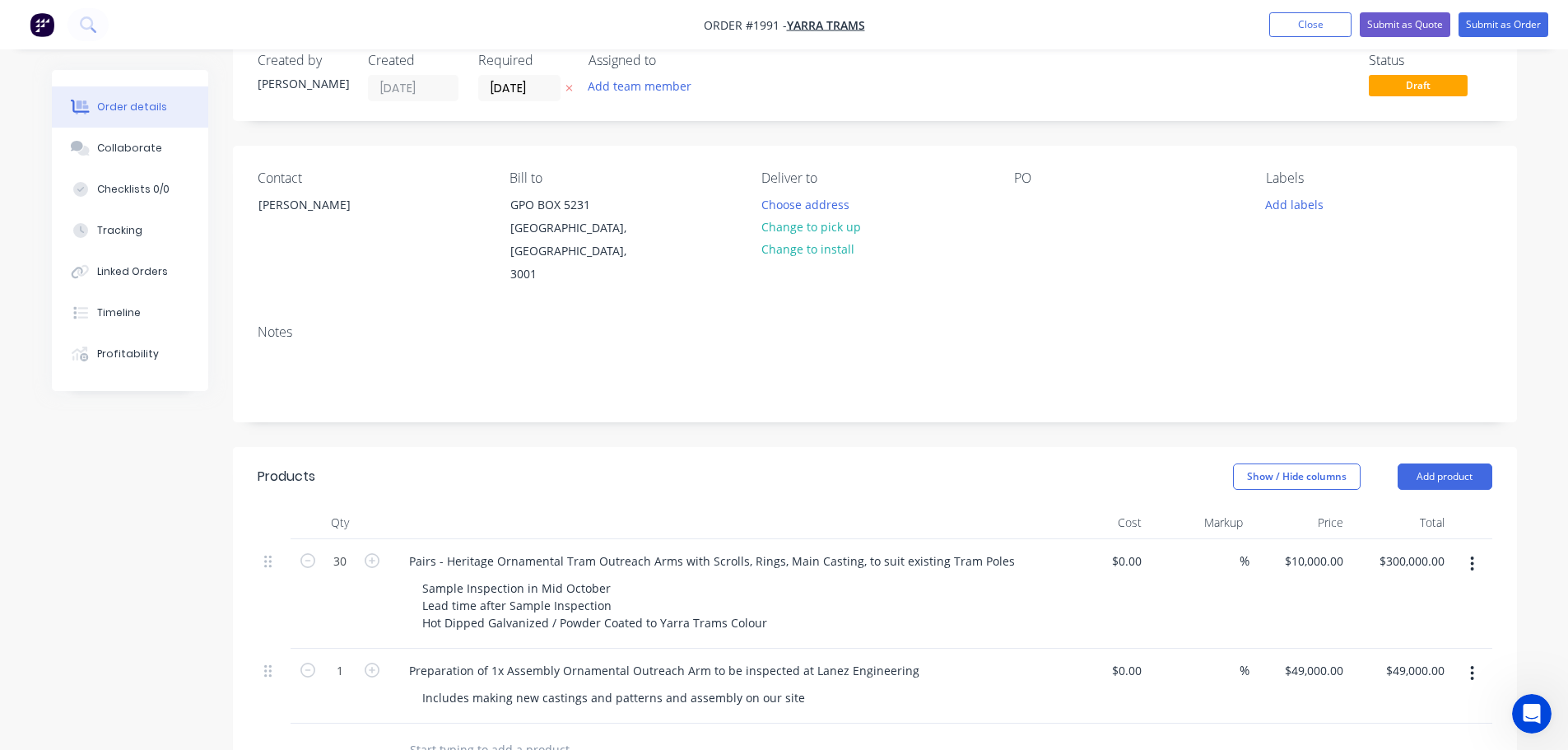
scroll to position [0, 0]
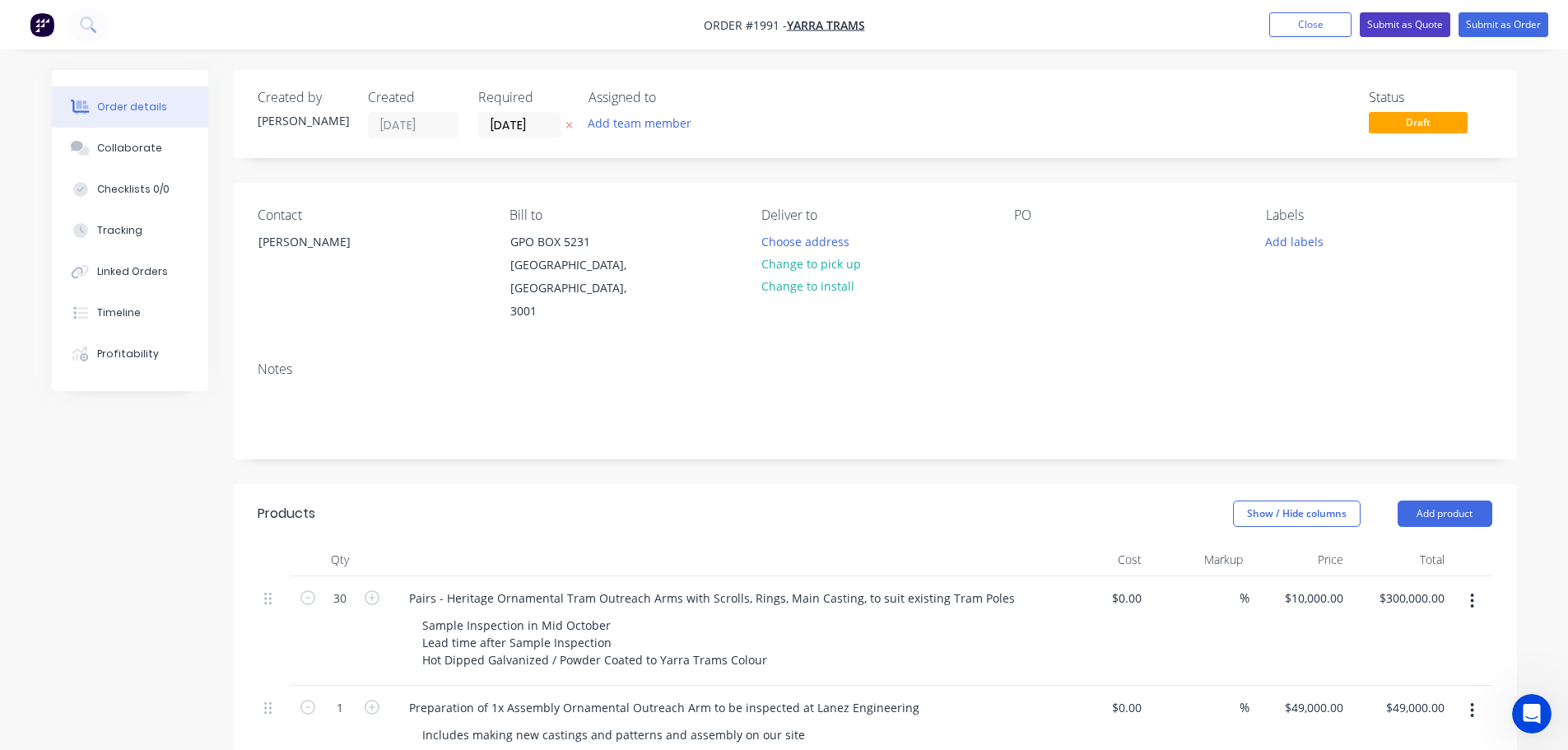
click at [1389, 25] on button "Submit as Quote" at bounding box center [1406, 24] width 91 height 25
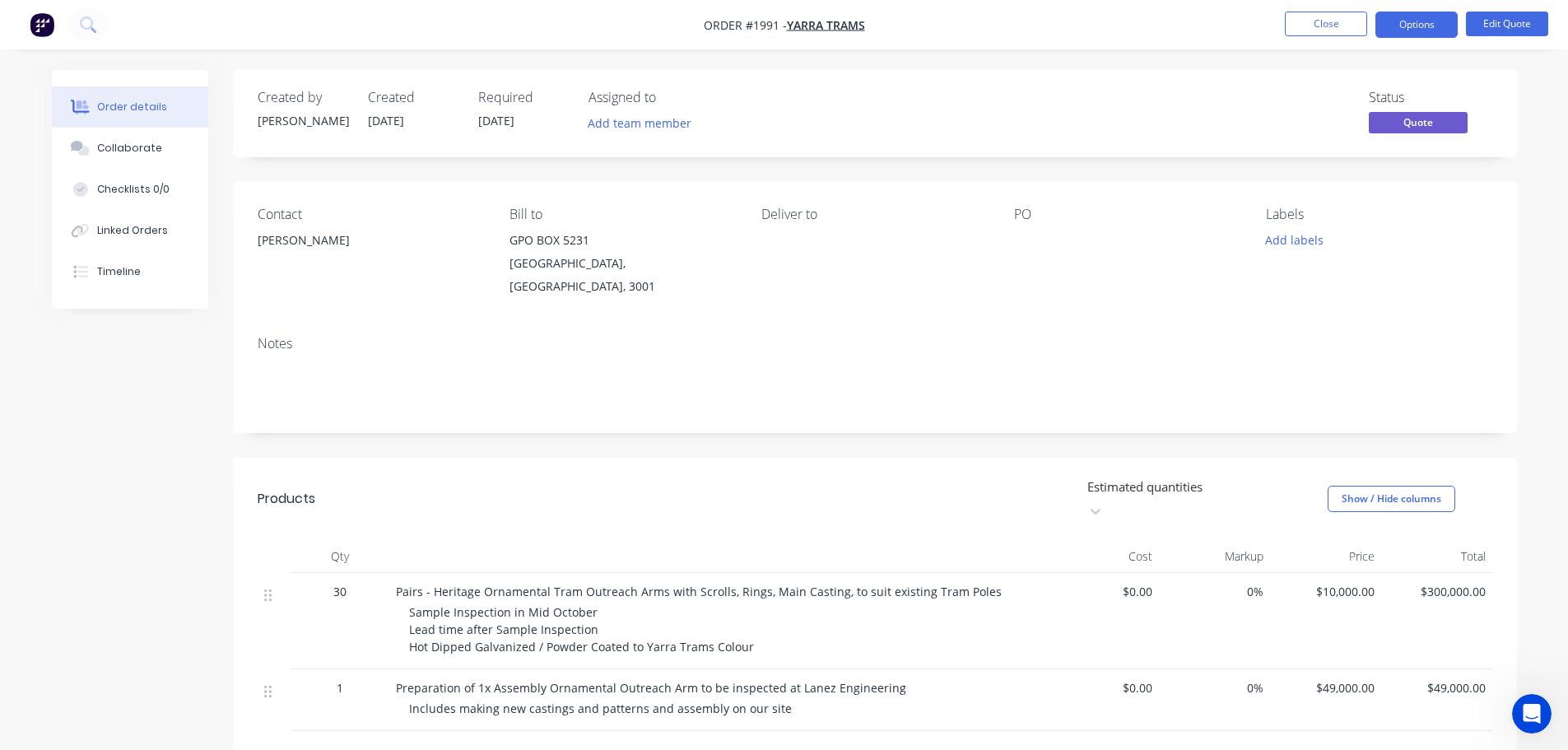
click at [1389, 25] on button "Options" at bounding box center [1417, 24] width 82 height 26
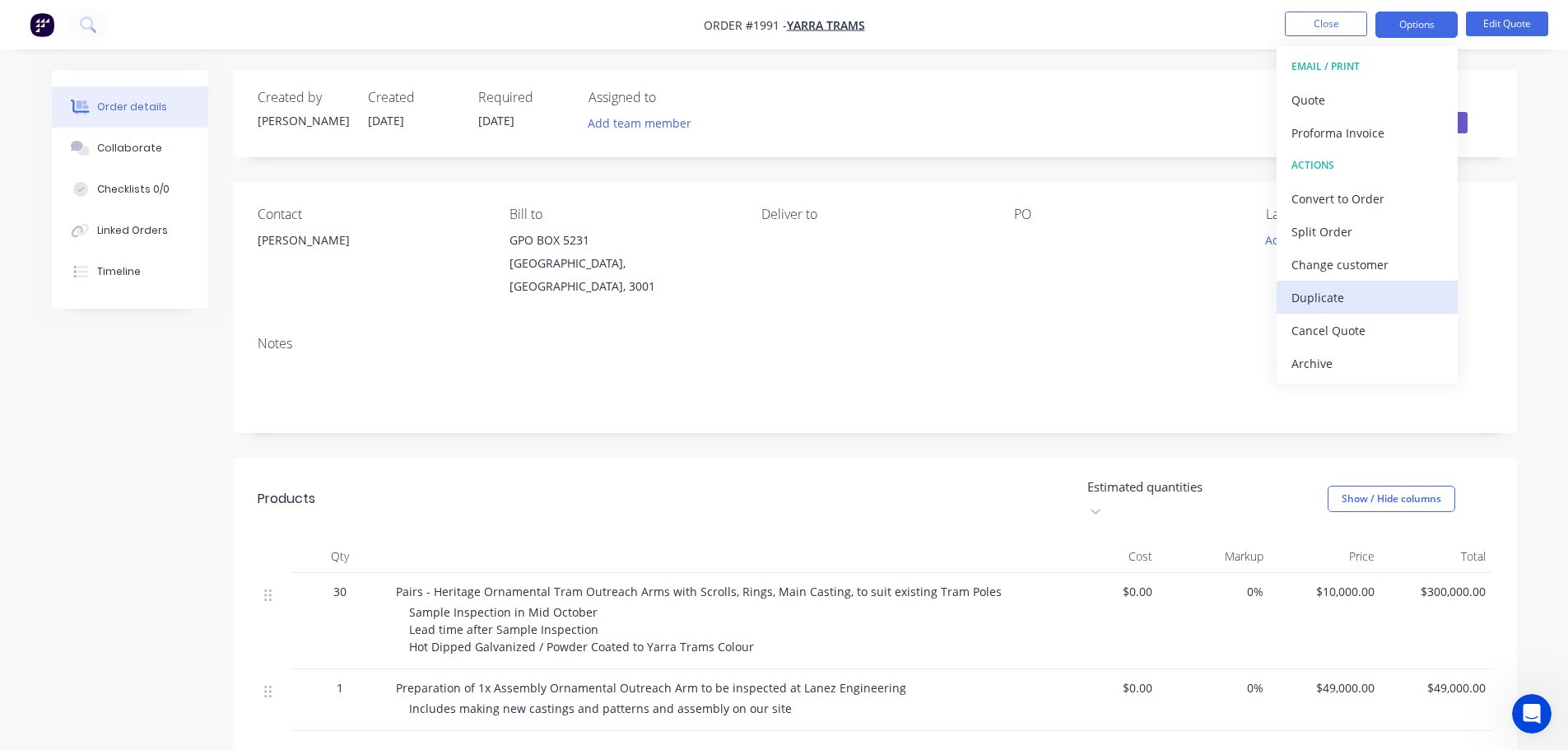
click at [1367, 291] on div "Duplicate" at bounding box center [1367, 297] width 151 height 24
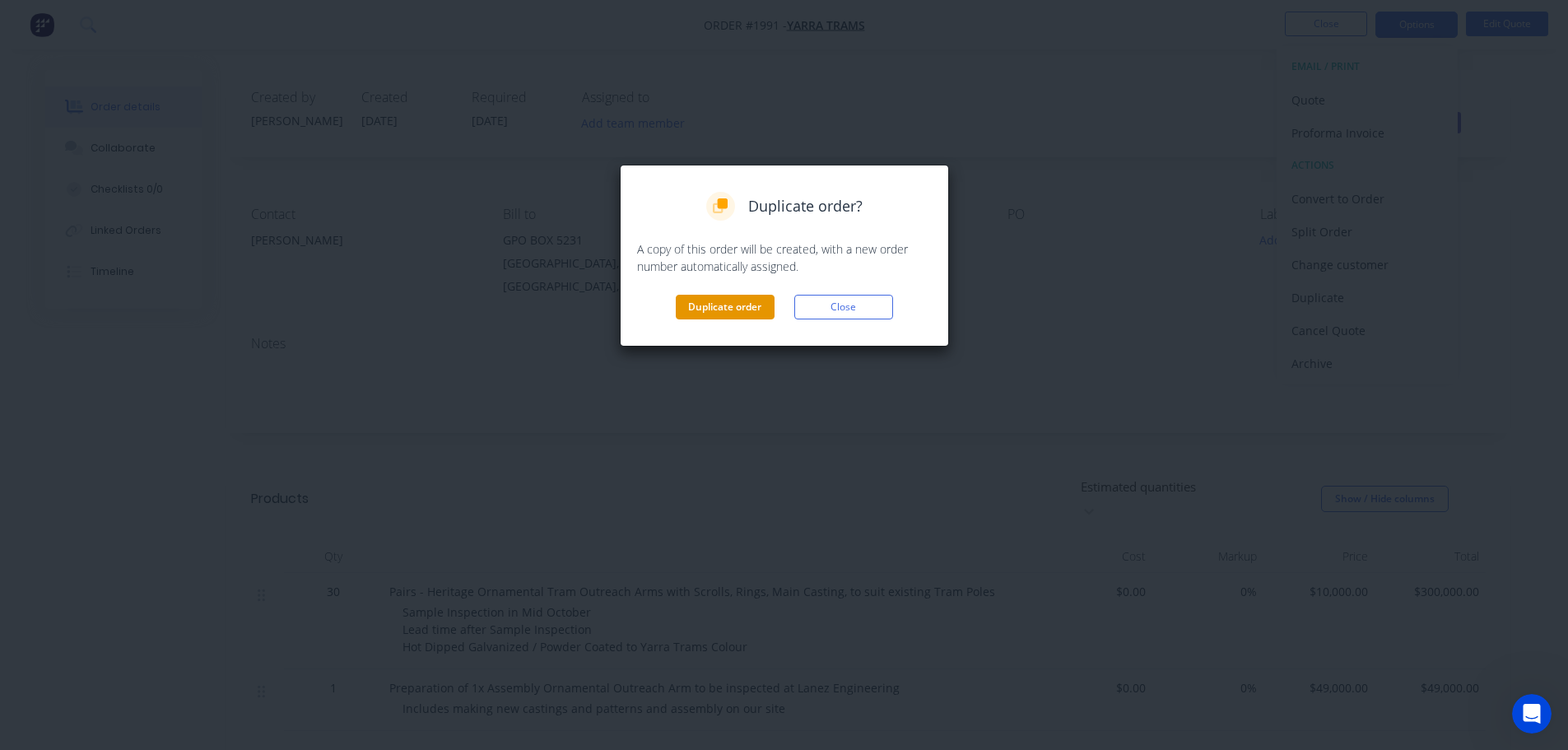
click at [757, 296] on button "Duplicate order" at bounding box center [725, 307] width 99 height 25
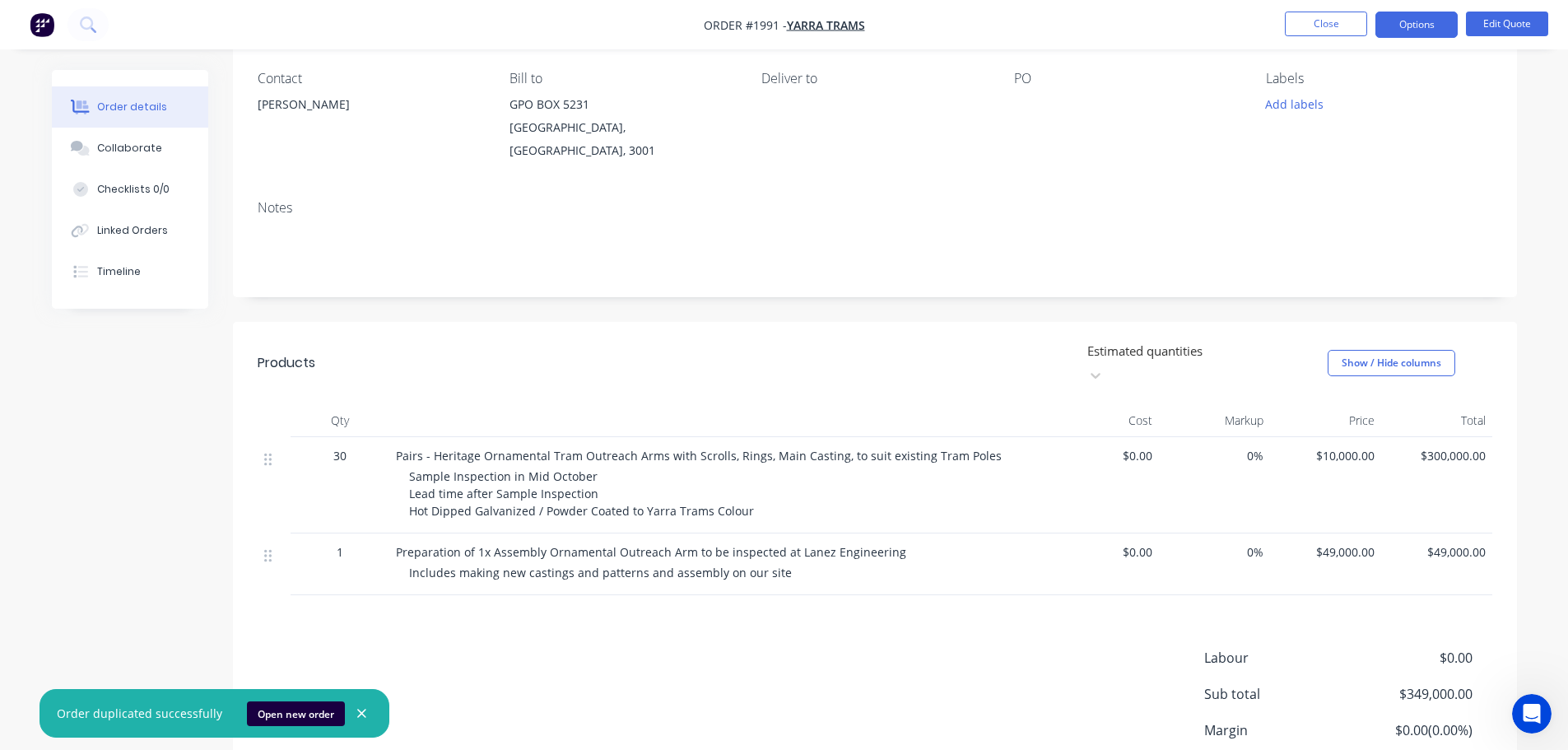
scroll to position [165, 0]
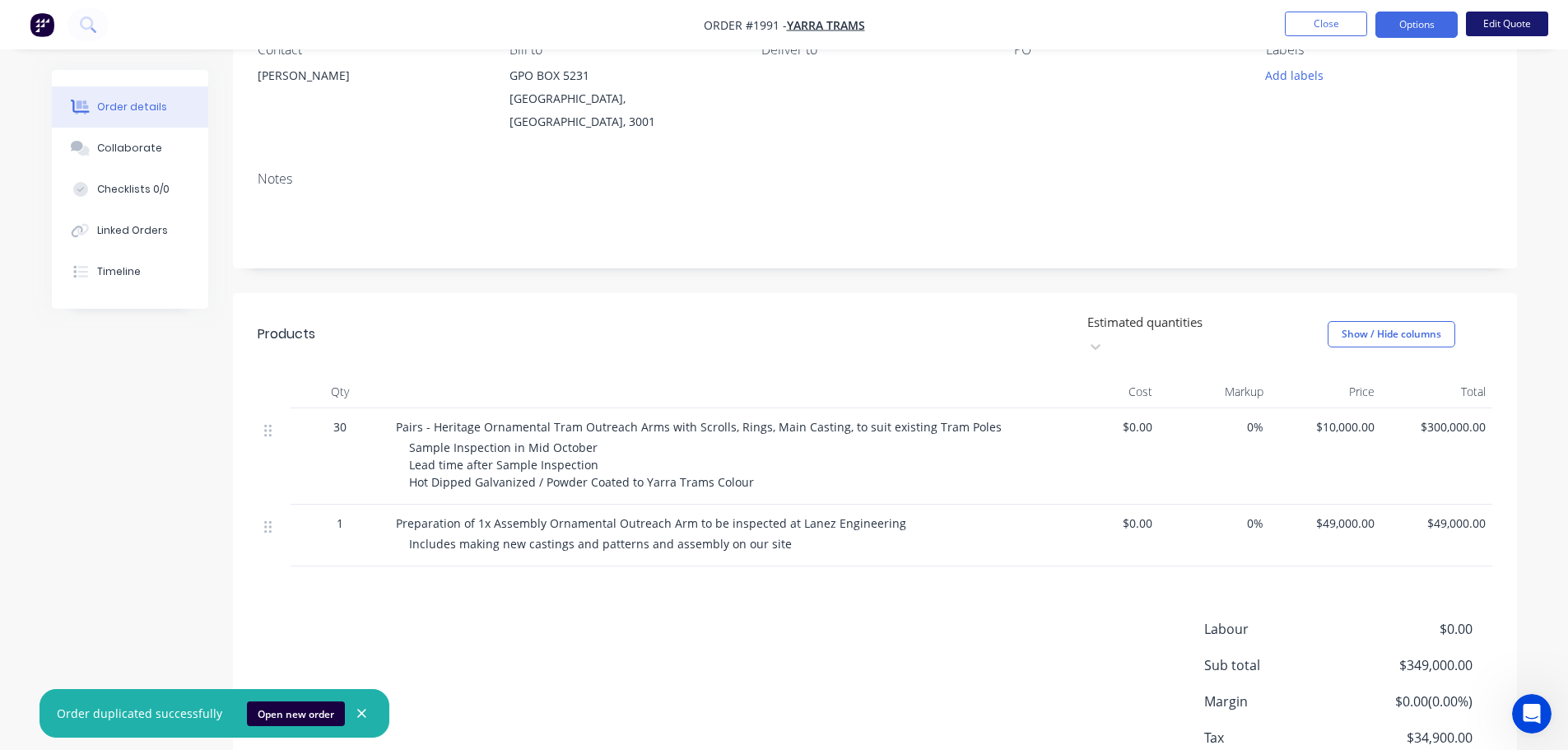
click at [1490, 29] on button "Edit Quote" at bounding box center [1507, 23] width 82 height 25
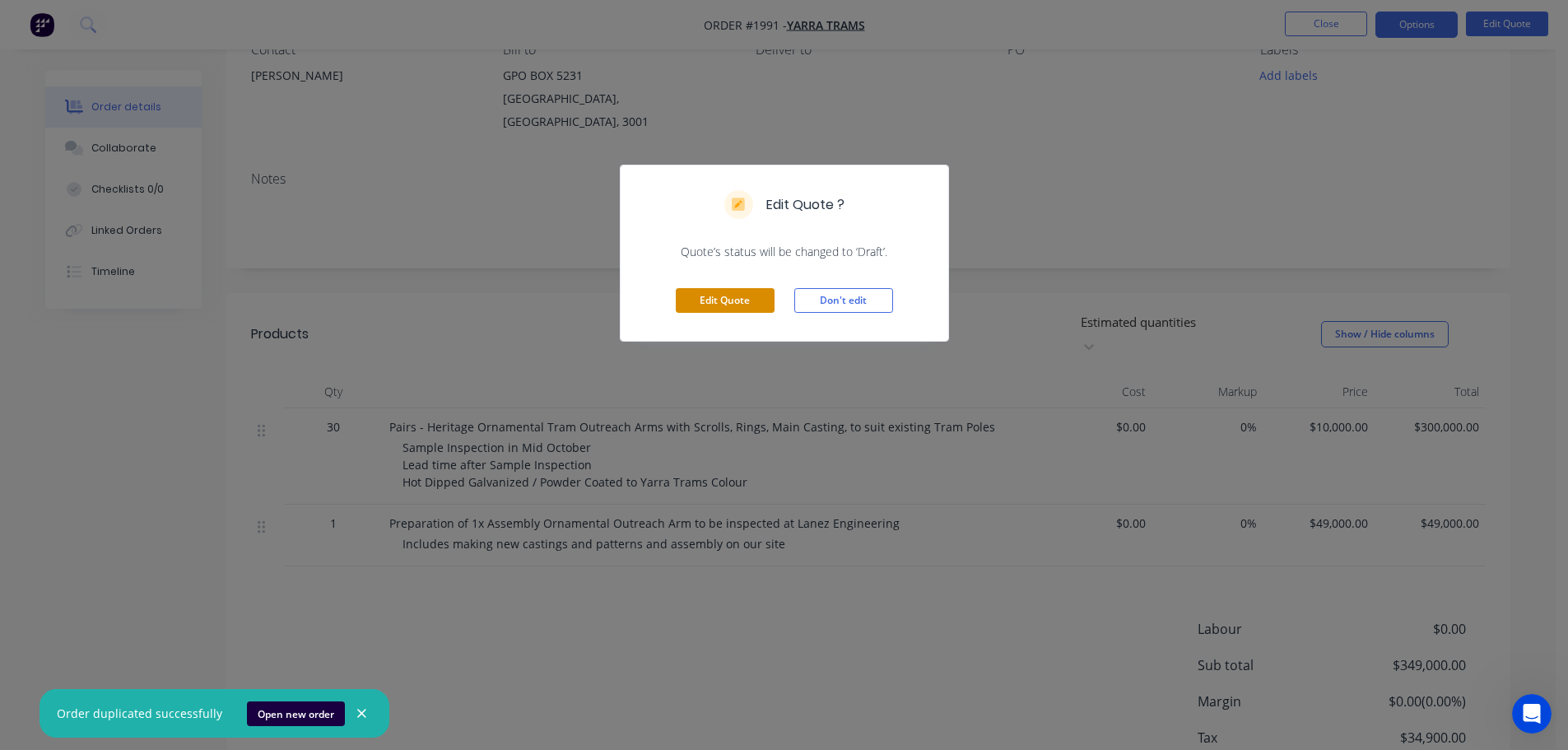
click at [760, 296] on button "Edit Quote" at bounding box center [725, 300] width 99 height 25
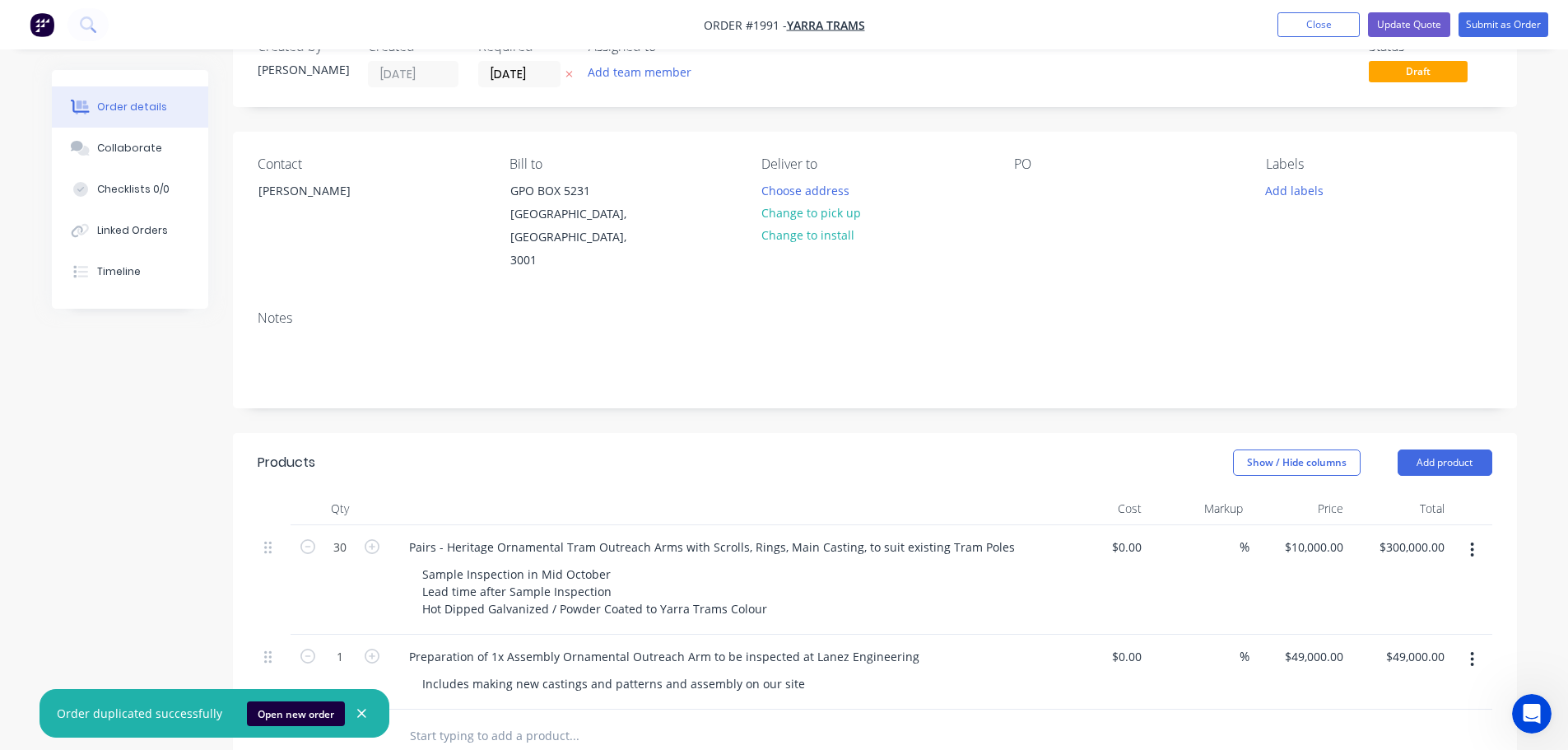
scroll to position [247, 0]
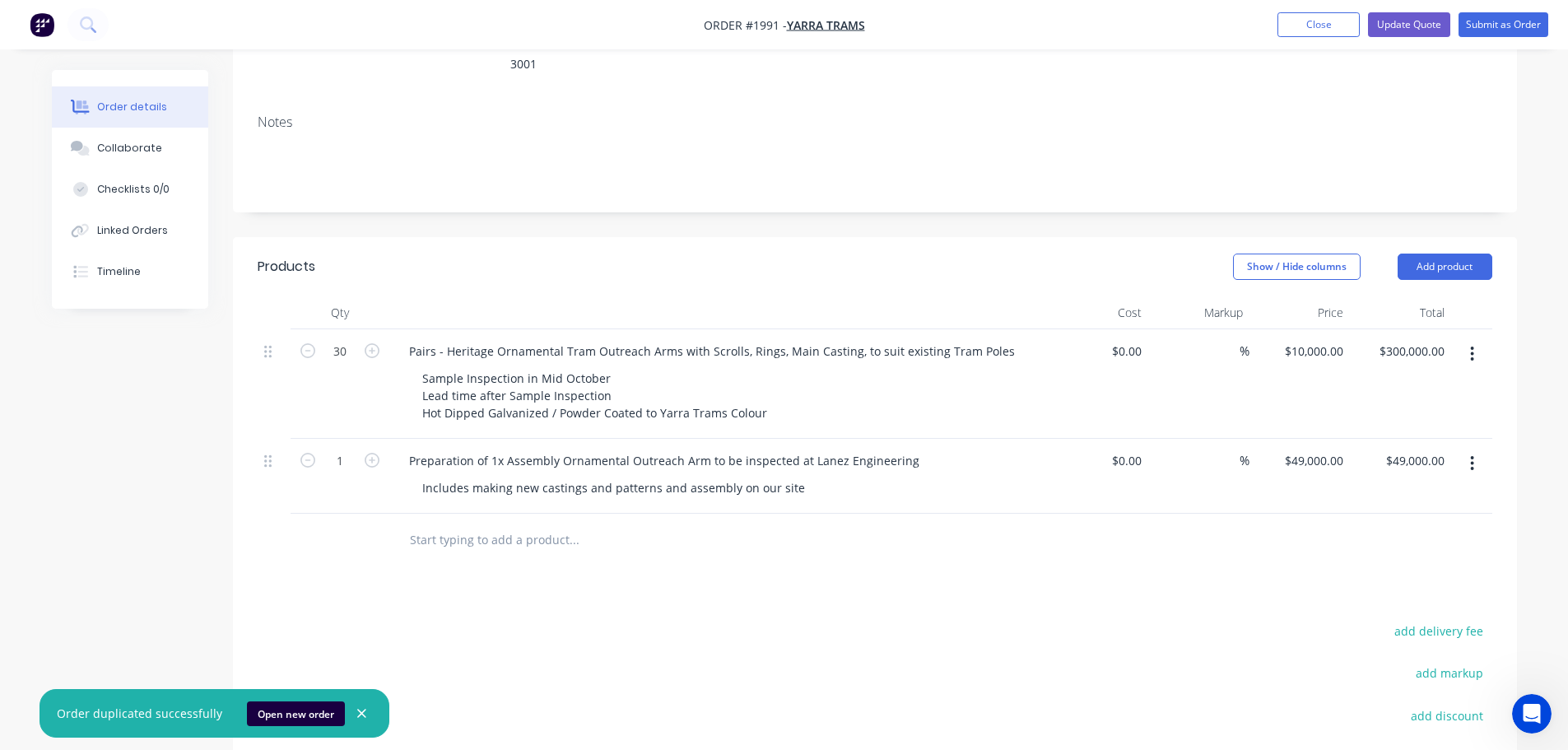
click at [1470, 448] on button "button" at bounding box center [1471, 463] width 38 height 30
click at [1412, 594] on div "Delete" at bounding box center [1414, 606] width 126 height 24
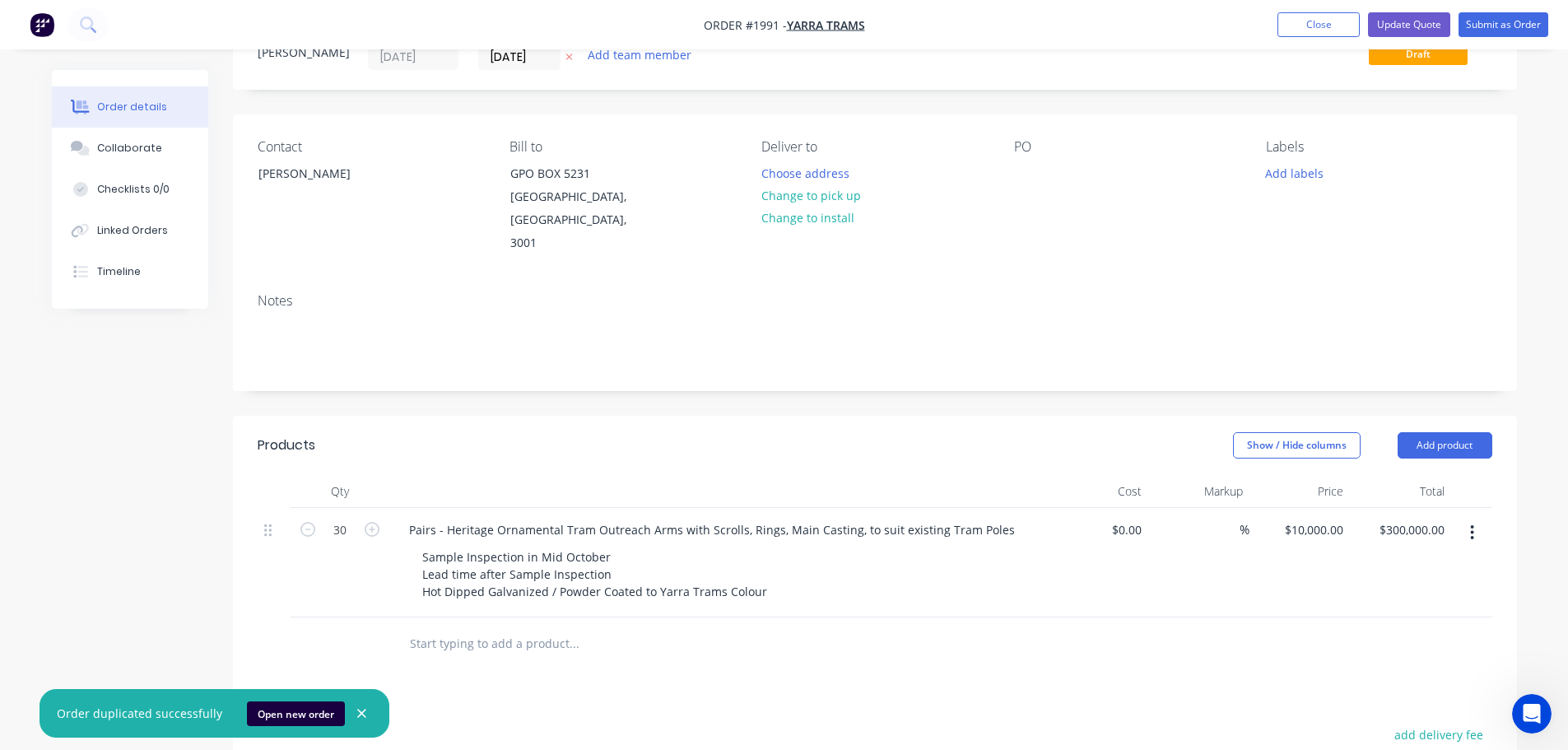
scroll to position [0, 0]
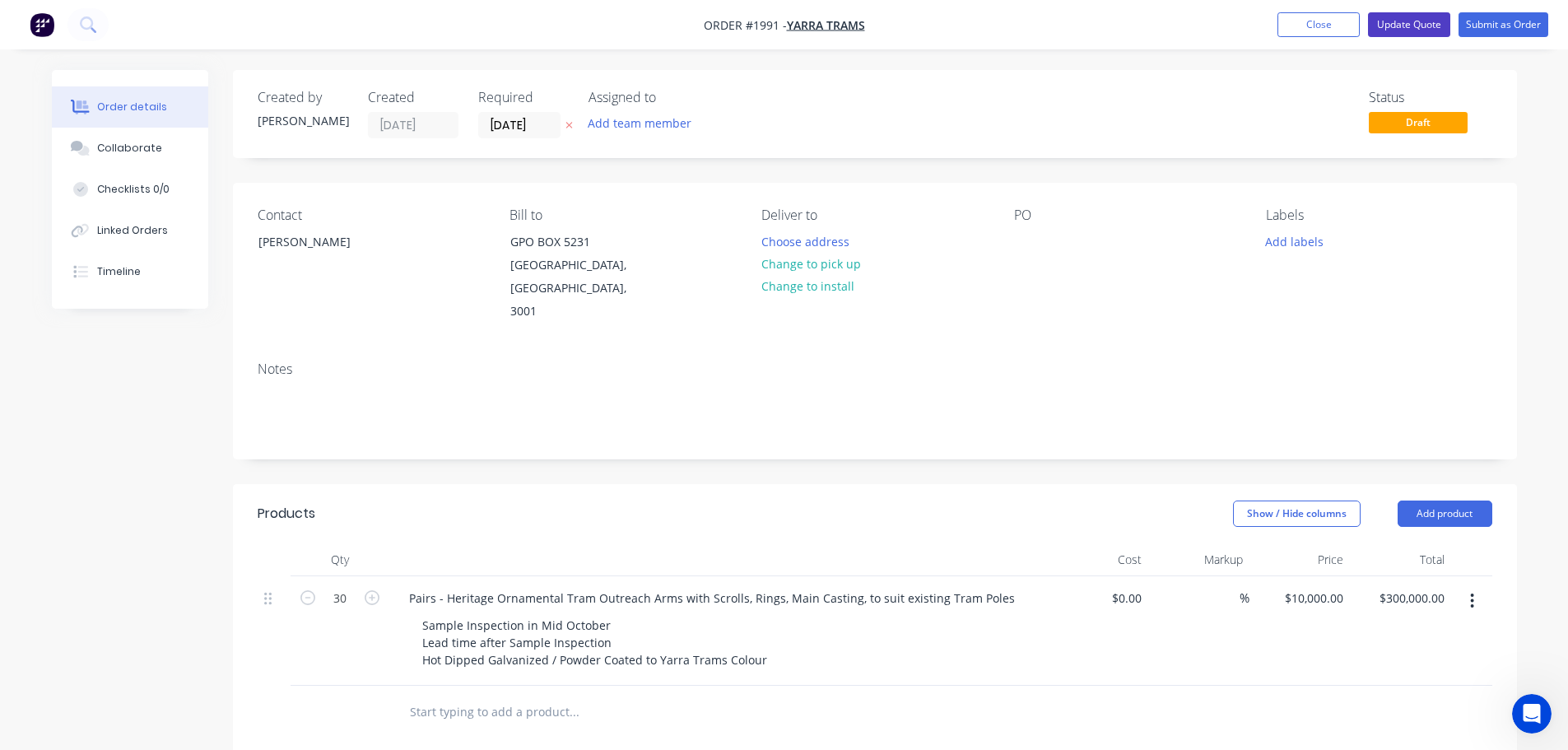
click at [1393, 21] on button "Update Quote" at bounding box center [1409, 24] width 82 height 25
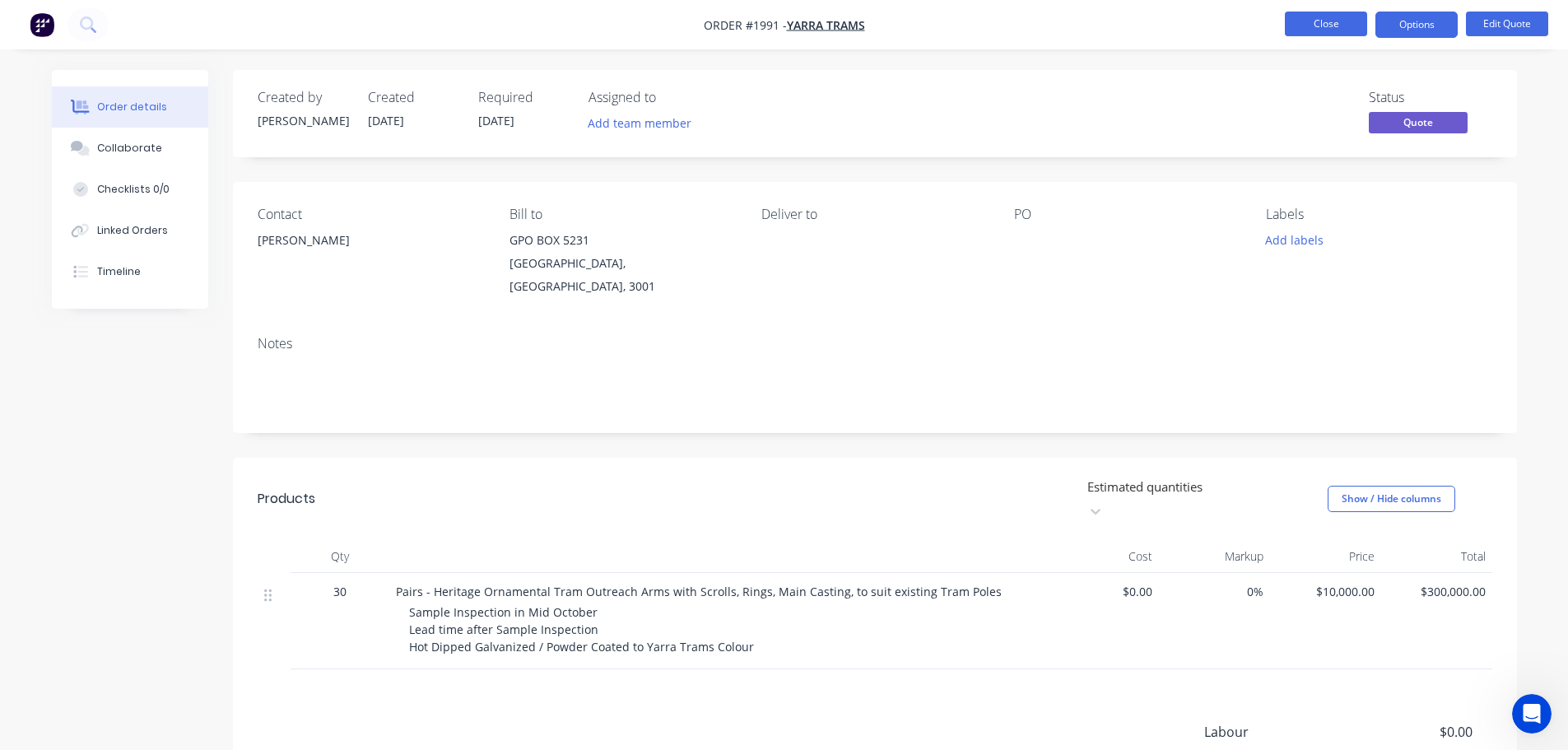
click at [1306, 26] on button "Close" at bounding box center [1326, 23] width 82 height 25
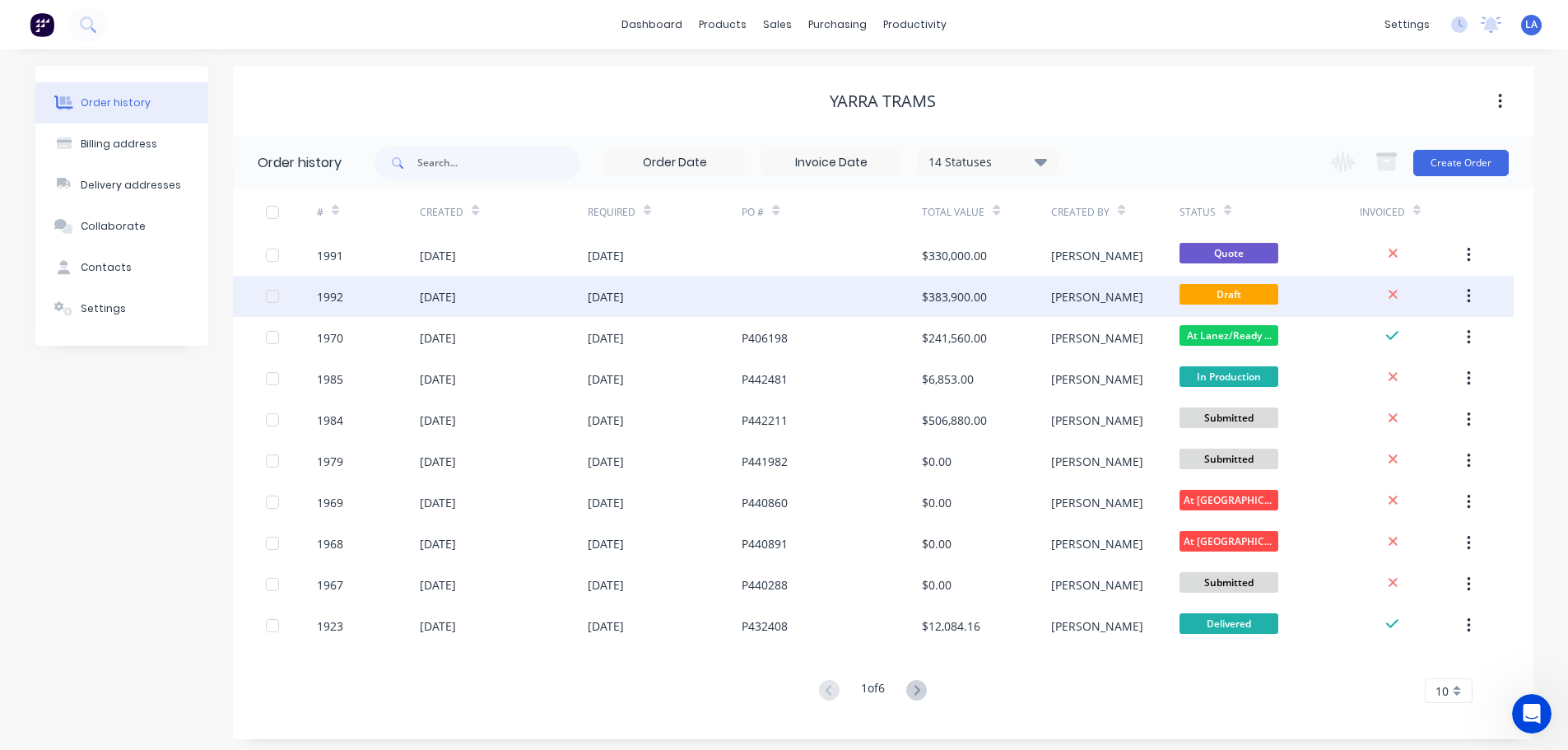
click at [526, 288] on div "[DATE]" at bounding box center [503, 296] width 167 height 41
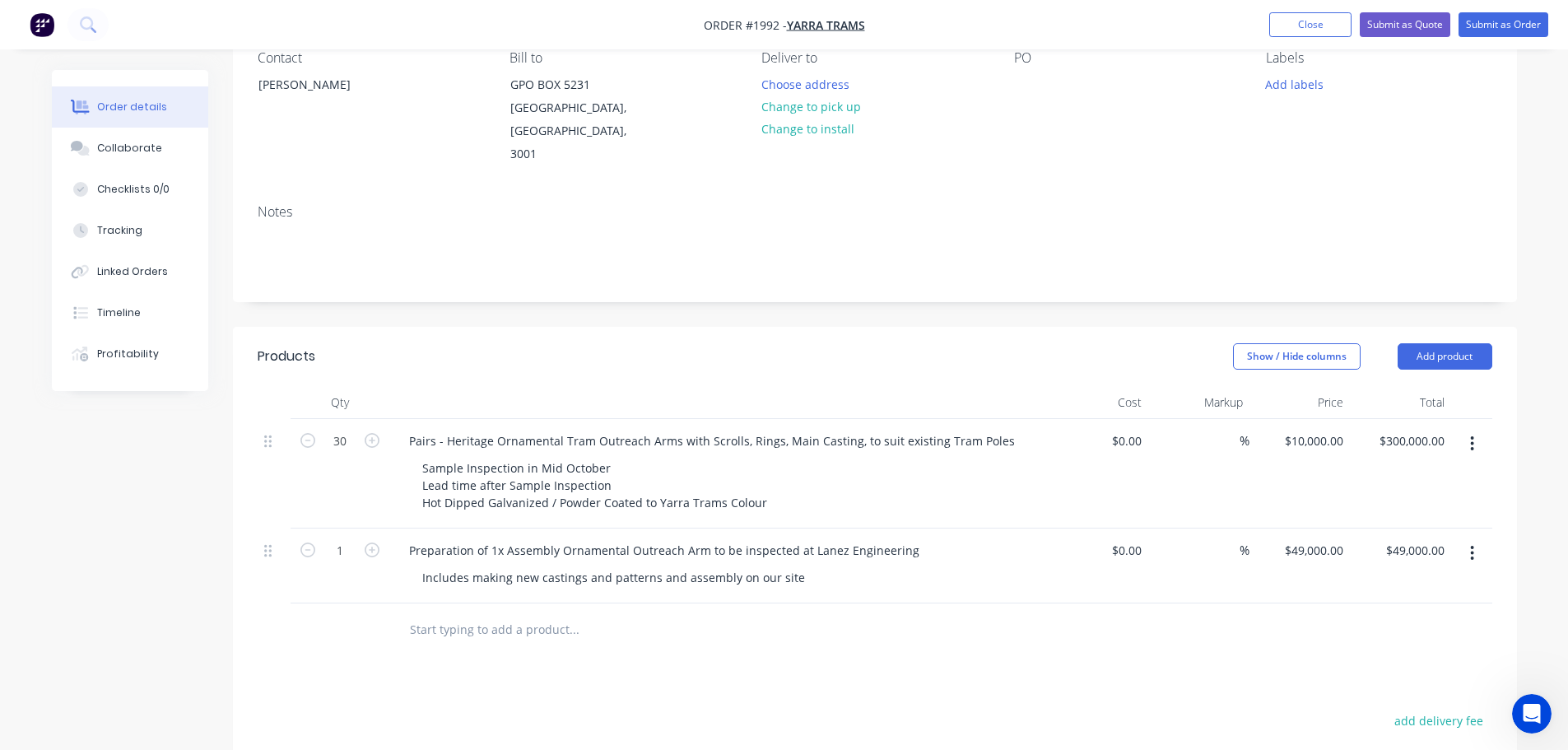
scroll to position [165, 0]
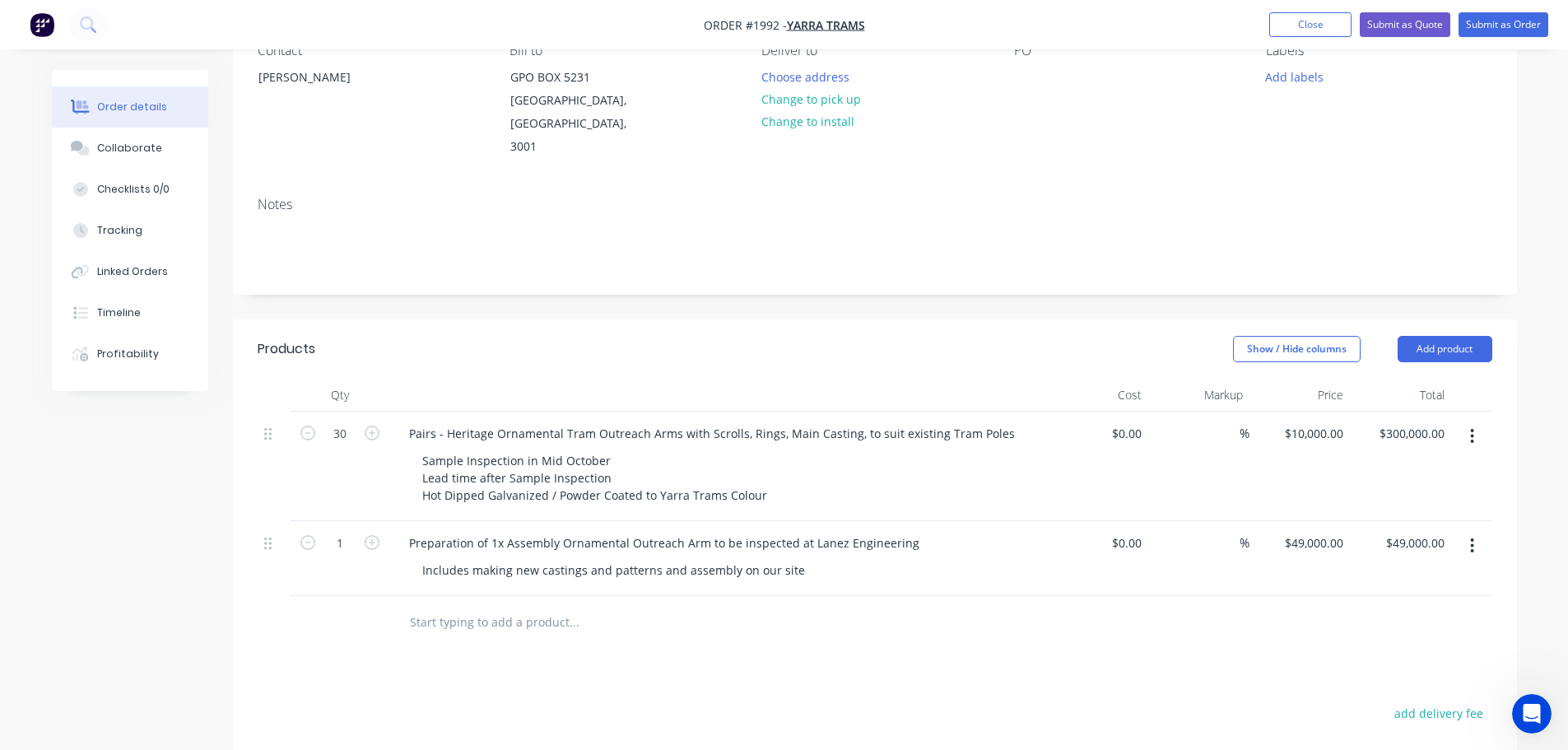
click at [1466, 421] on button "button" at bounding box center [1471, 436] width 38 height 30
click at [1392, 566] on div "Delete" at bounding box center [1414, 578] width 126 height 24
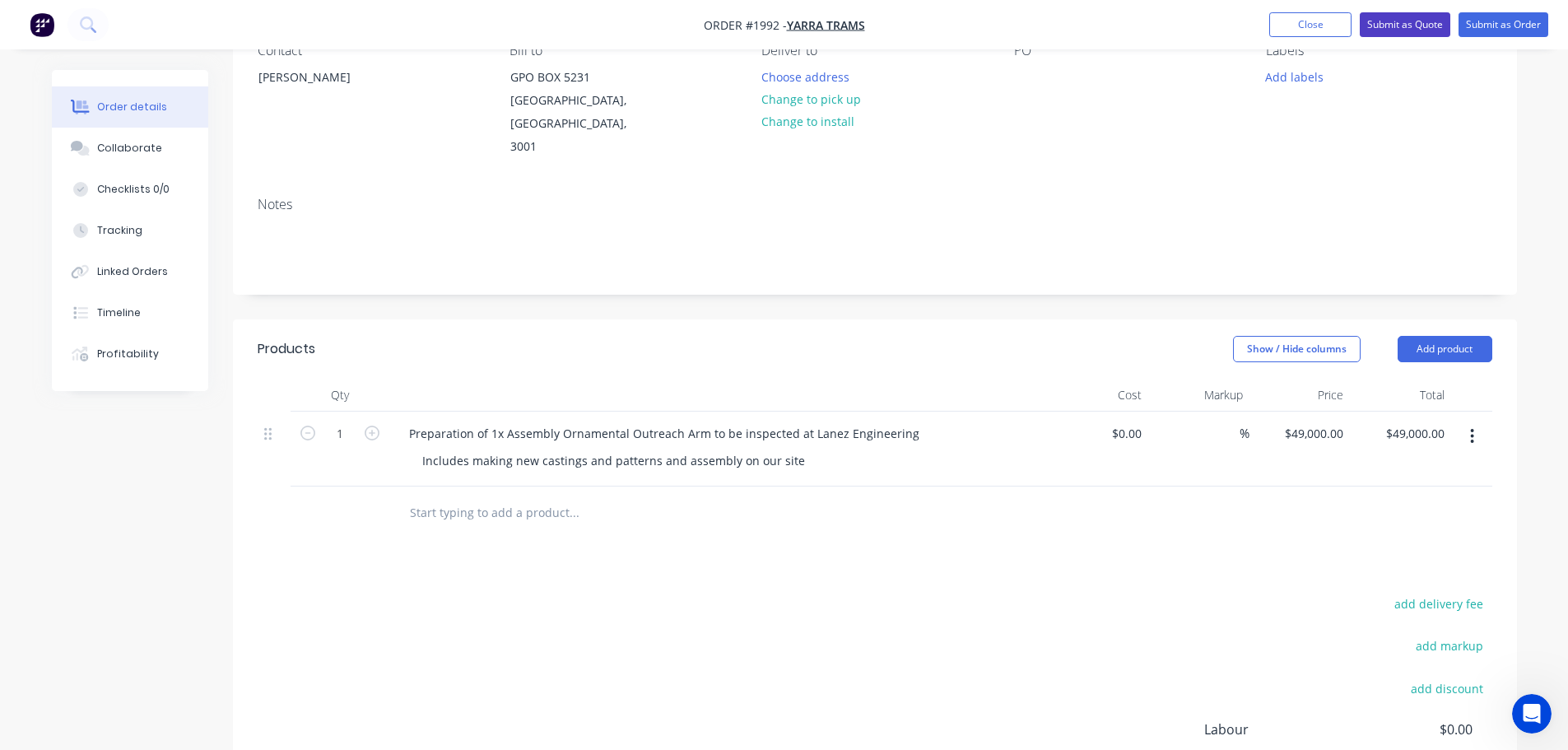
click at [1422, 25] on button "Submit as Quote" at bounding box center [1406, 24] width 91 height 25
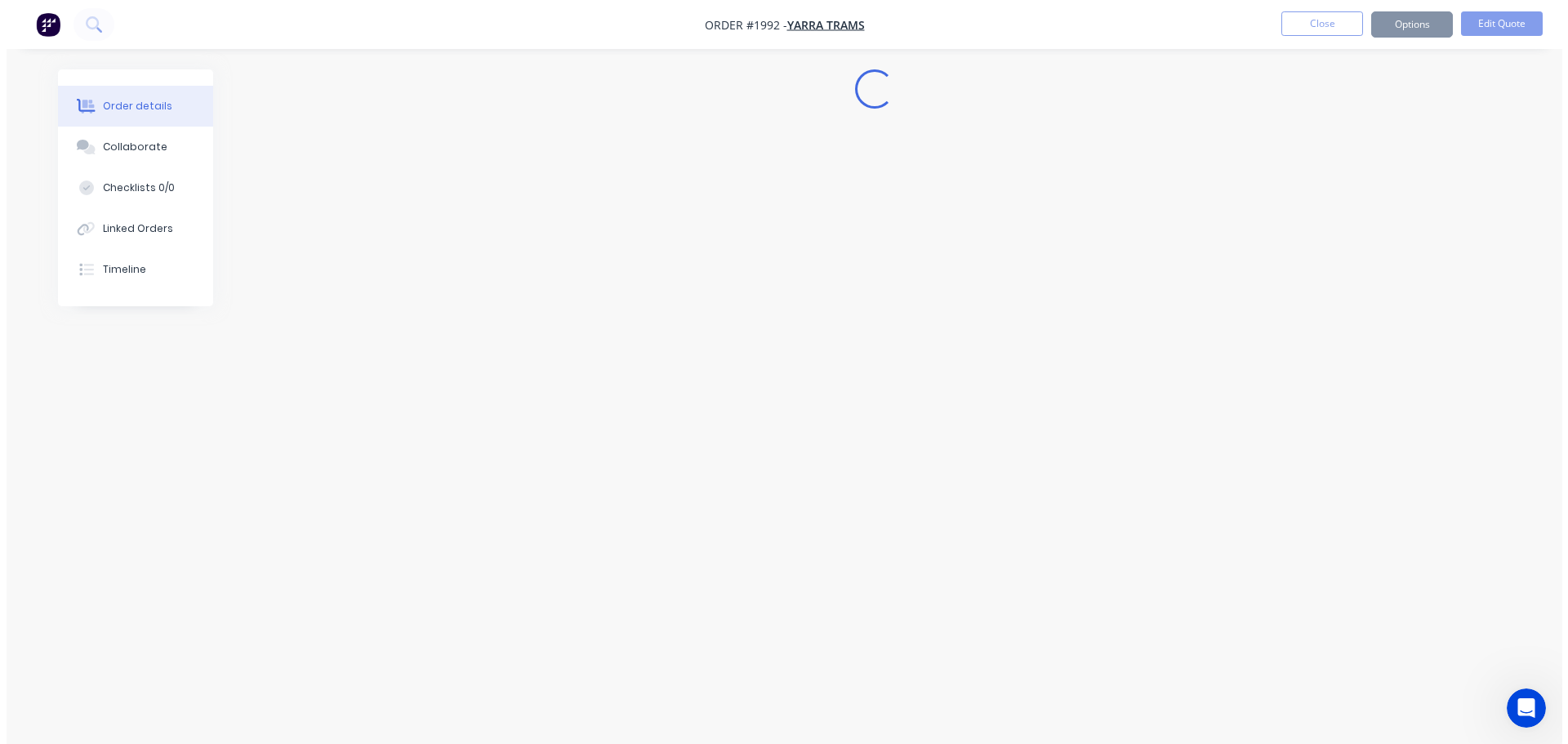
scroll to position [0, 0]
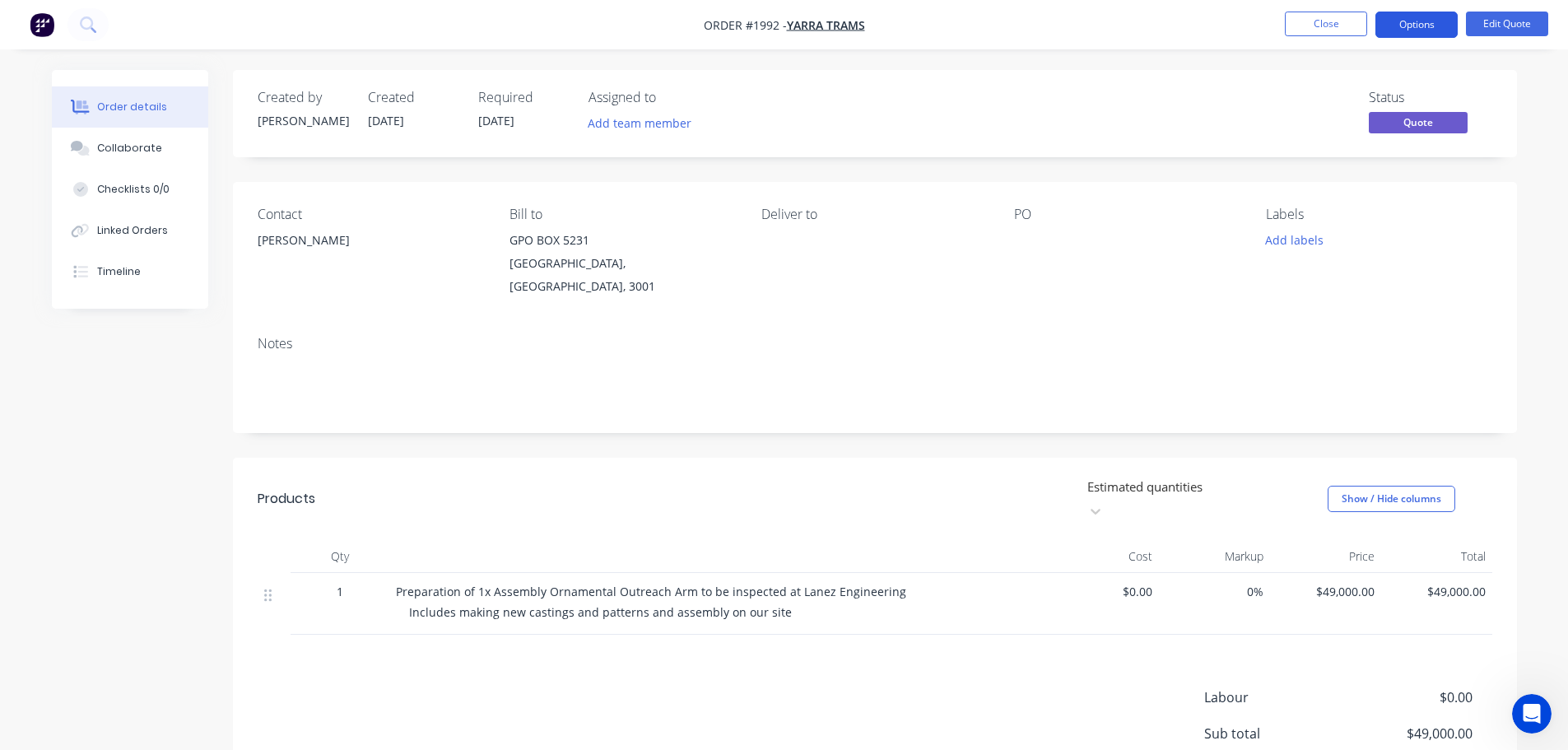
click at [1402, 13] on button "Options" at bounding box center [1417, 24] width 82 height 26
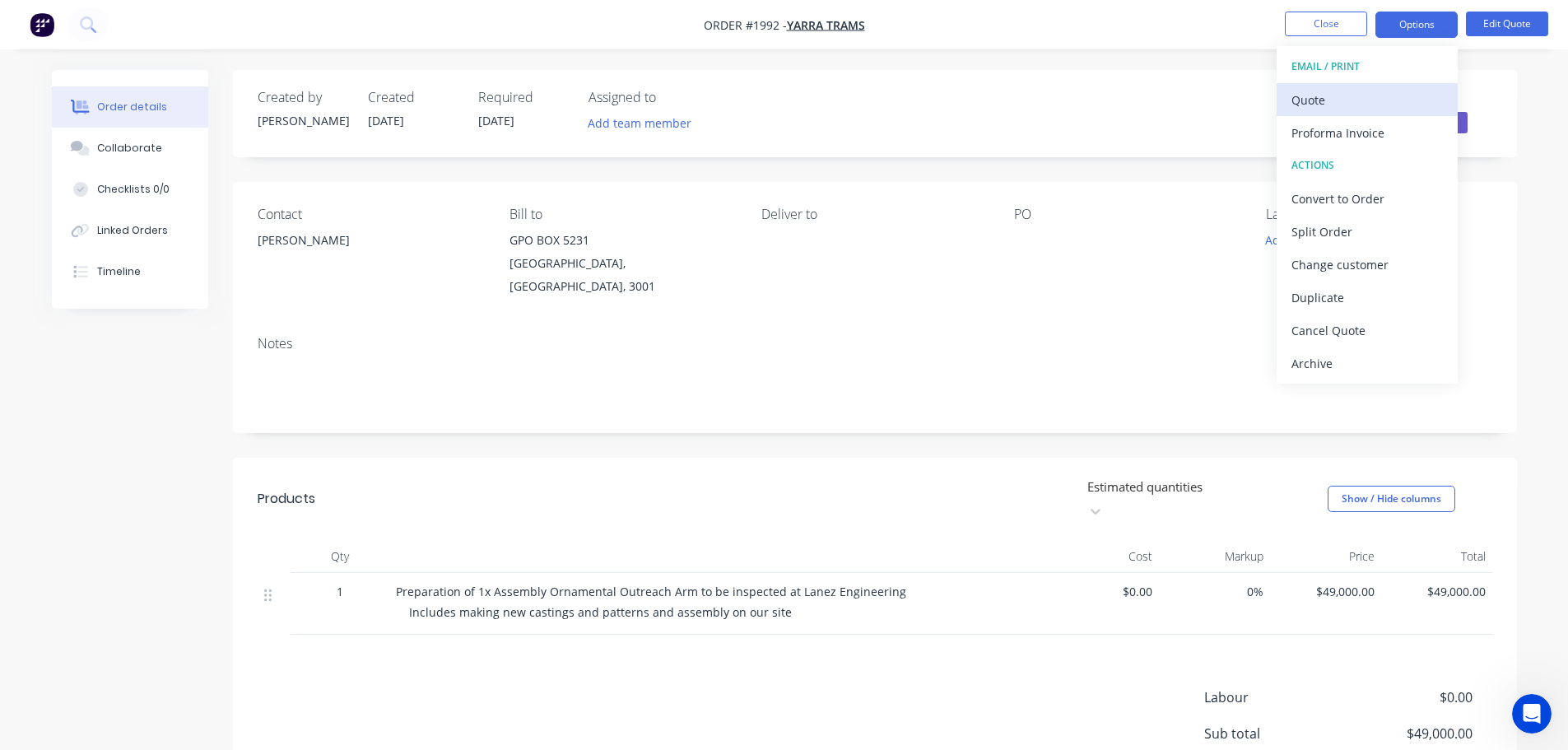
click at [1378, 93] on div "Quote" at bounding box center [1367, 100] width 151 height 24
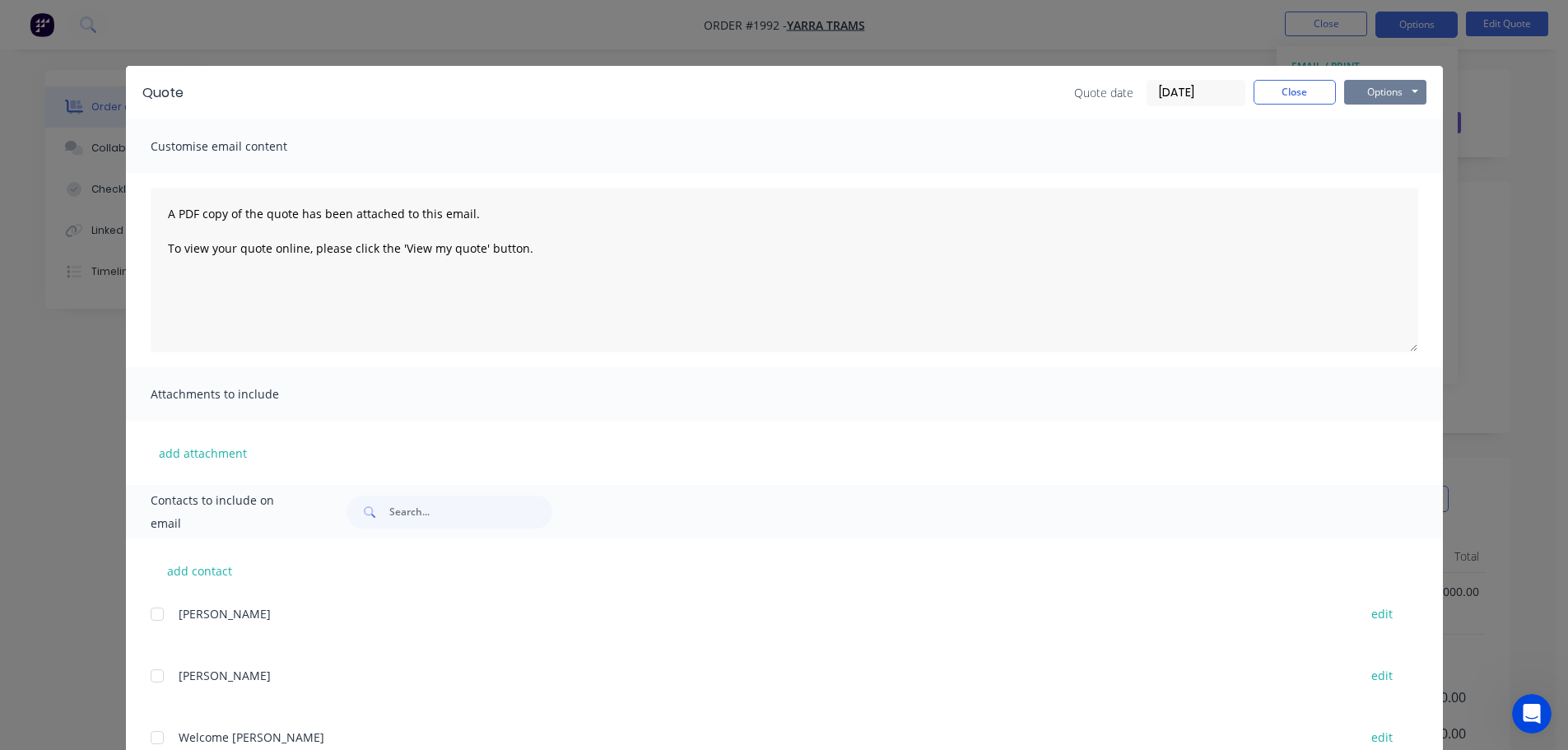
click at [1373, 92] on button "Options" at bounding box center [1385, 91] width 82 height 25
click at [1367, 145] on button "Print" at bounding box center [1396, 149] width 105 height 27
click at [1300, 96] on button "Close" at bounding box center [1295, 91] width 82 height 25
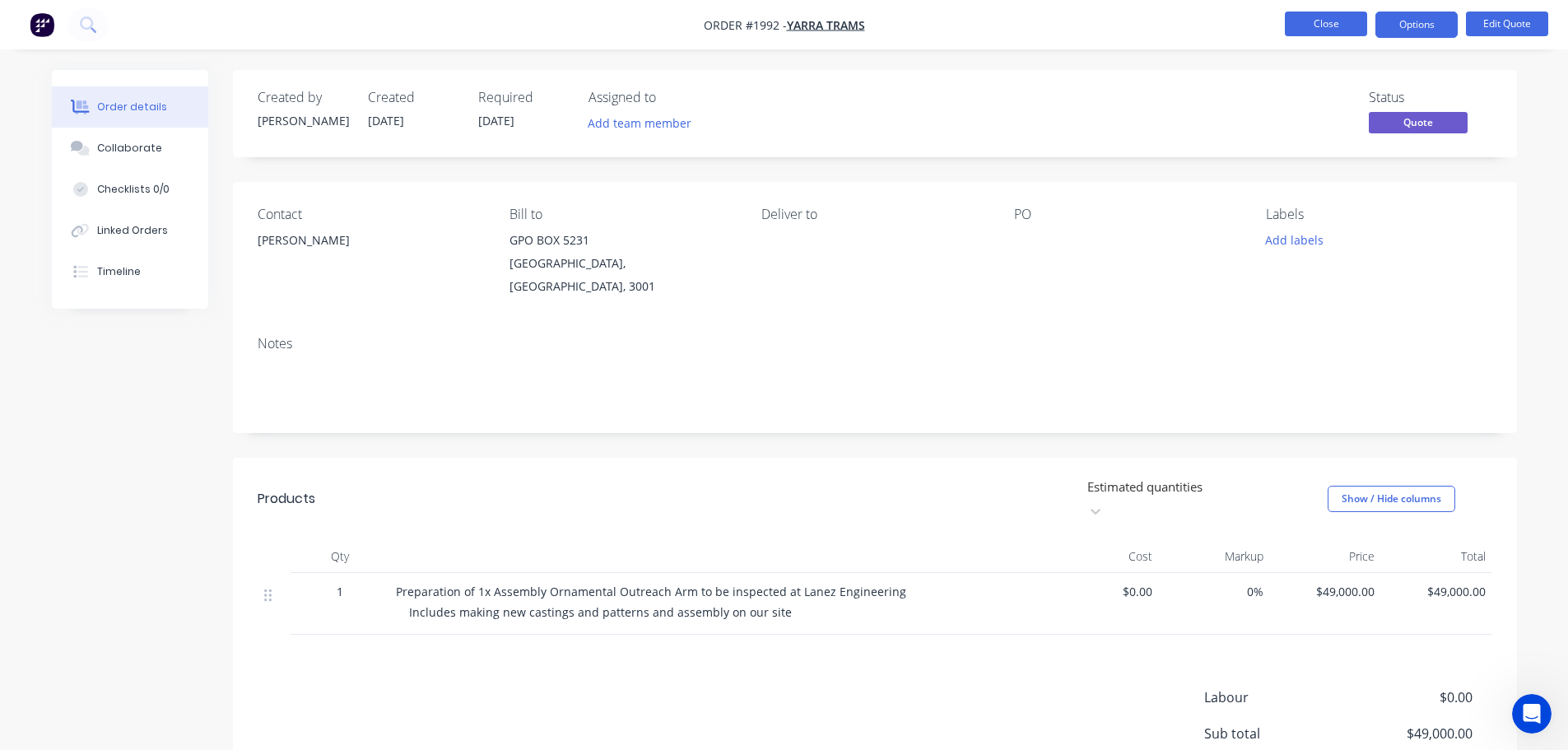
click at [1322, 23] on button "Close" at bounding box center [1326, 23] width 82 height 25
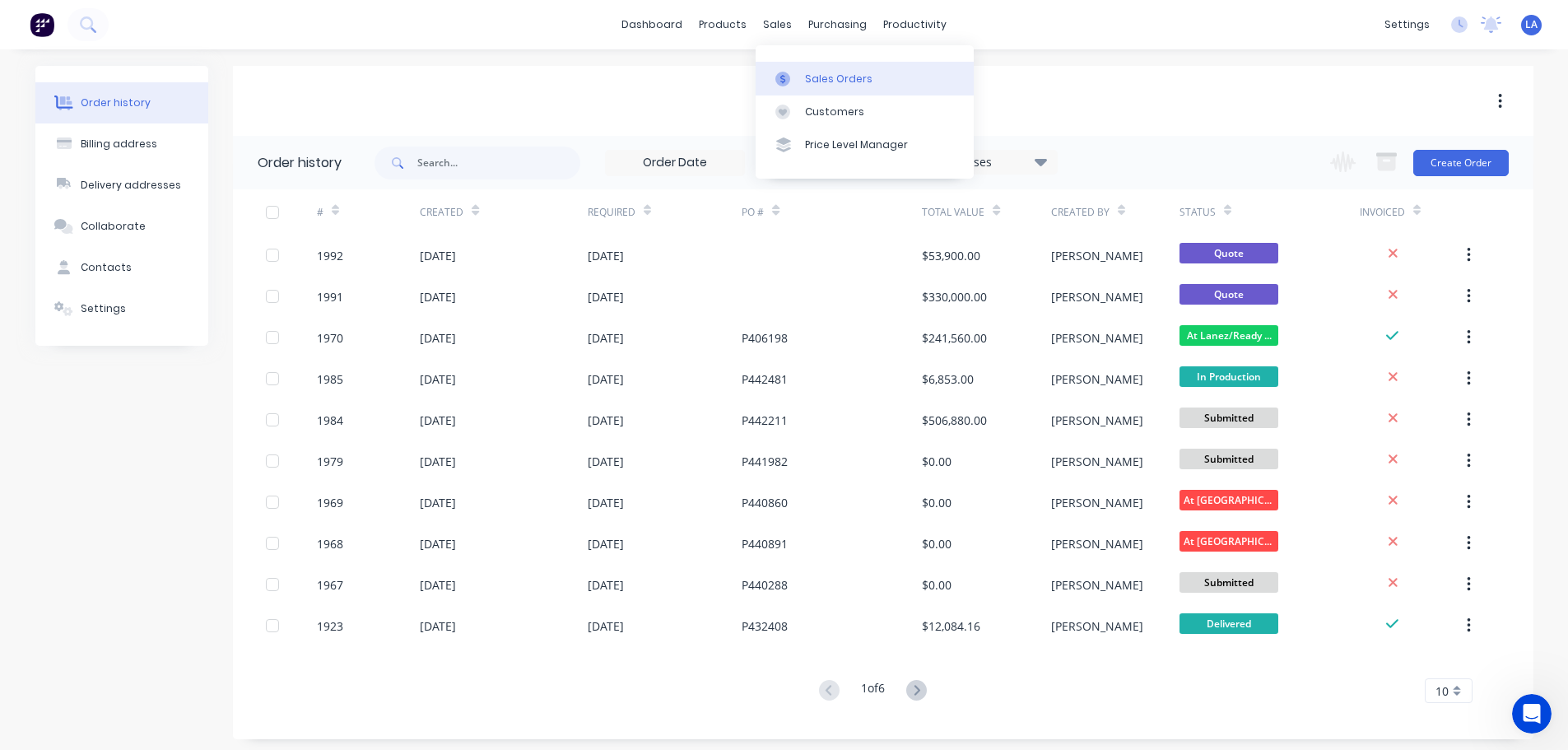
click at [795, 83] on div at bounding box center [788, 79] width 25 height 15
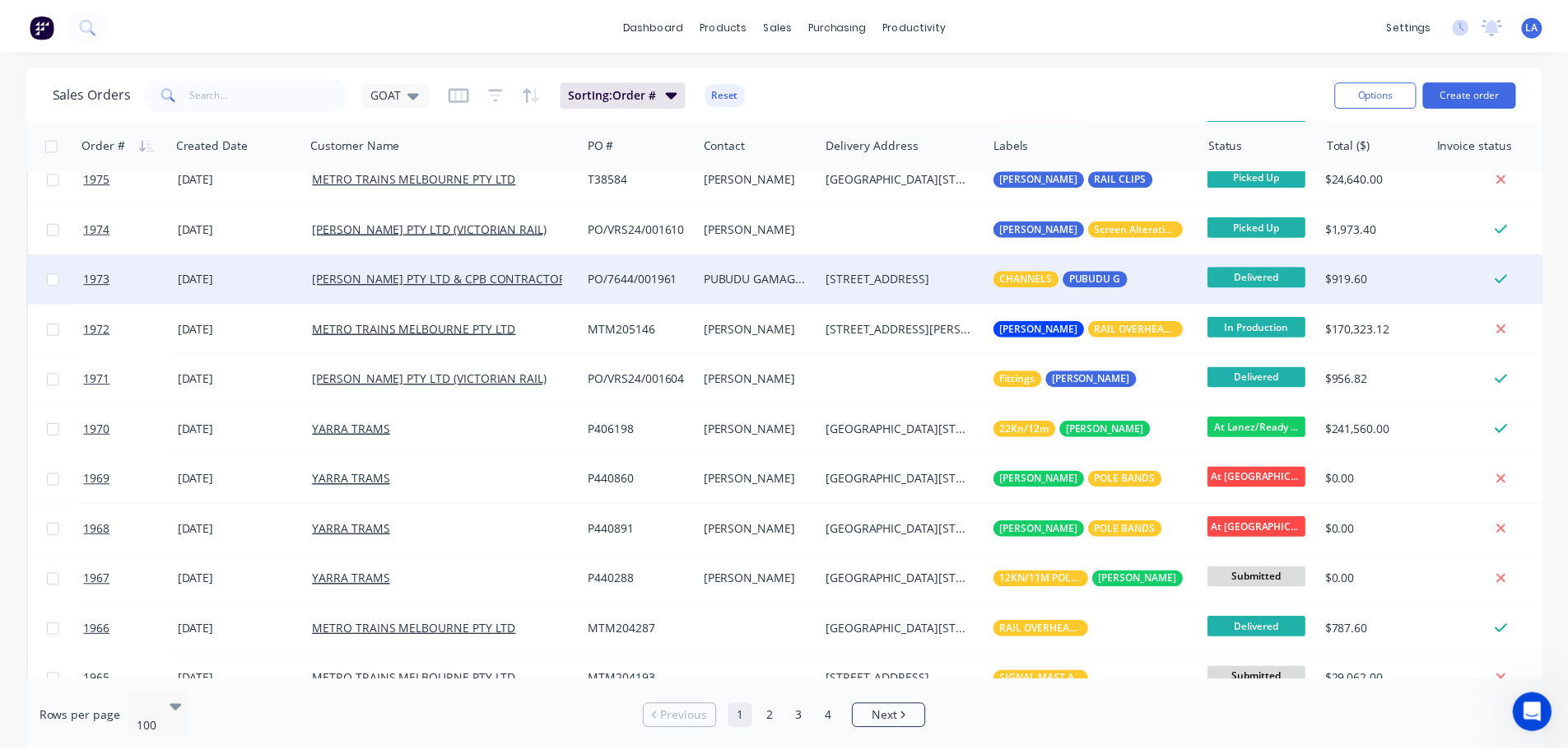
scroll to position [823, 0]
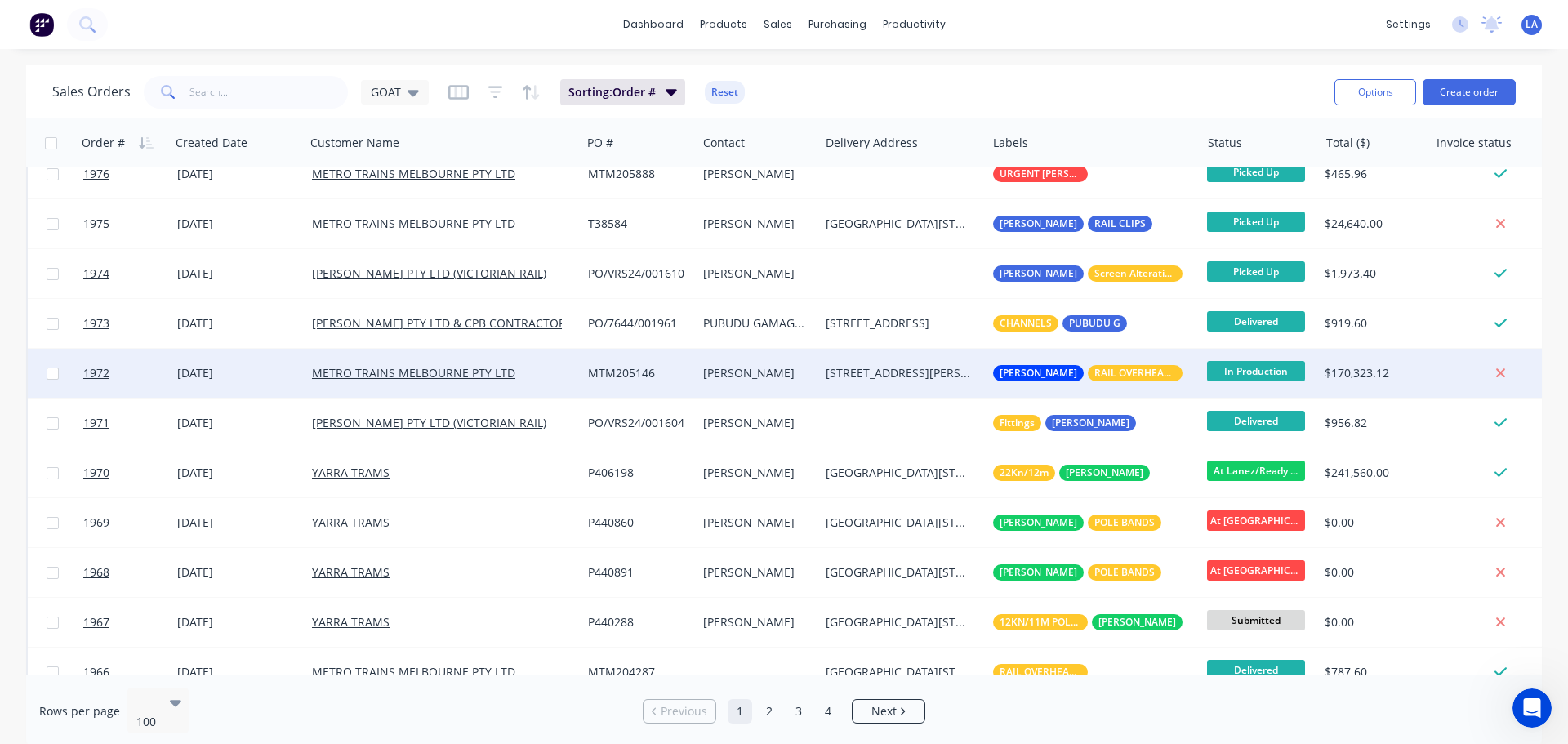
click at [287, 375] on div "[DATE]" at bounding box center [238, 373] width 122 height 16
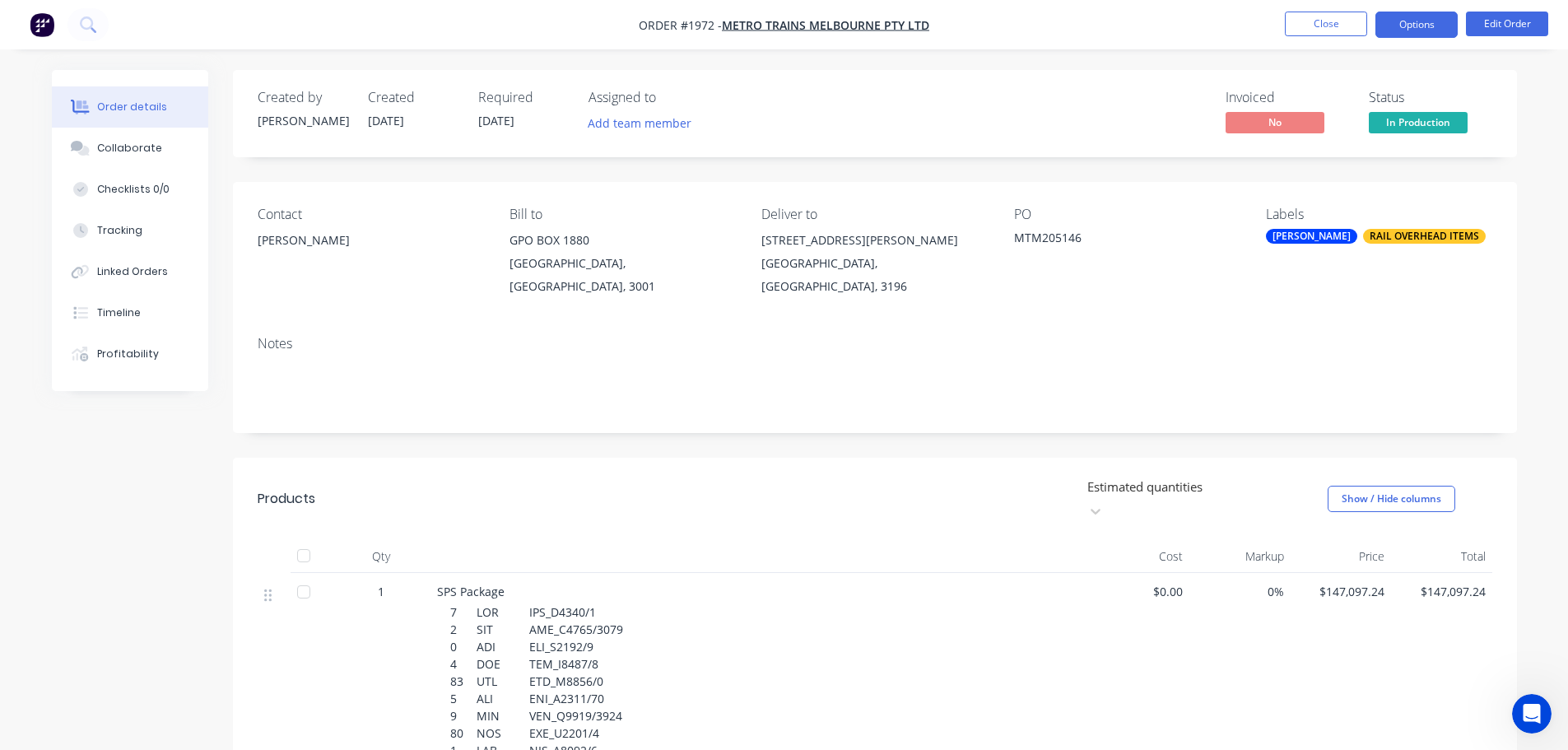
click at [1418, 22] on button "Options" at bounding box center [1417, 24] width 82 height 26
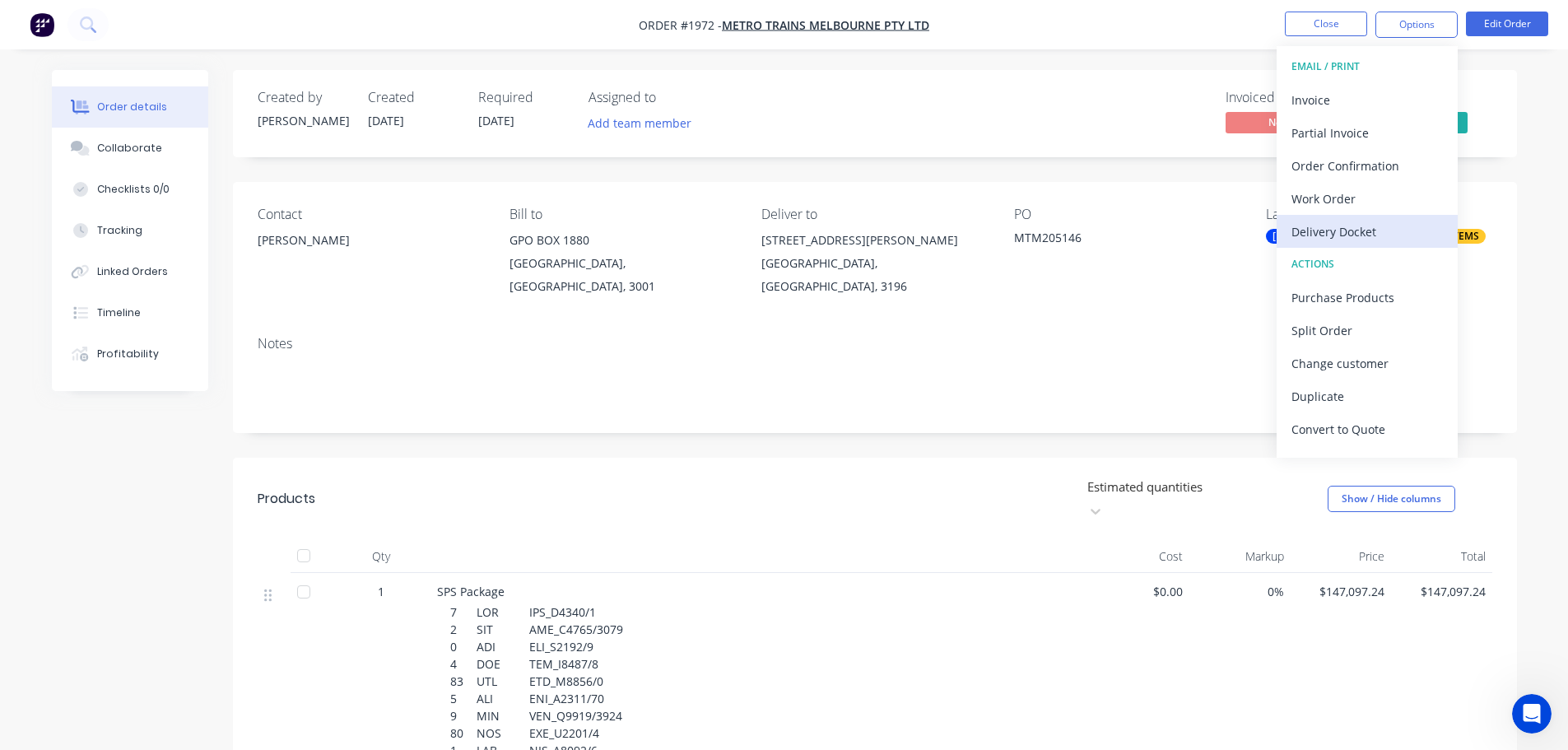
click at [1338, 225] on div "Delivery Docket" at bounding box center [1367, 231] width 151 height 24
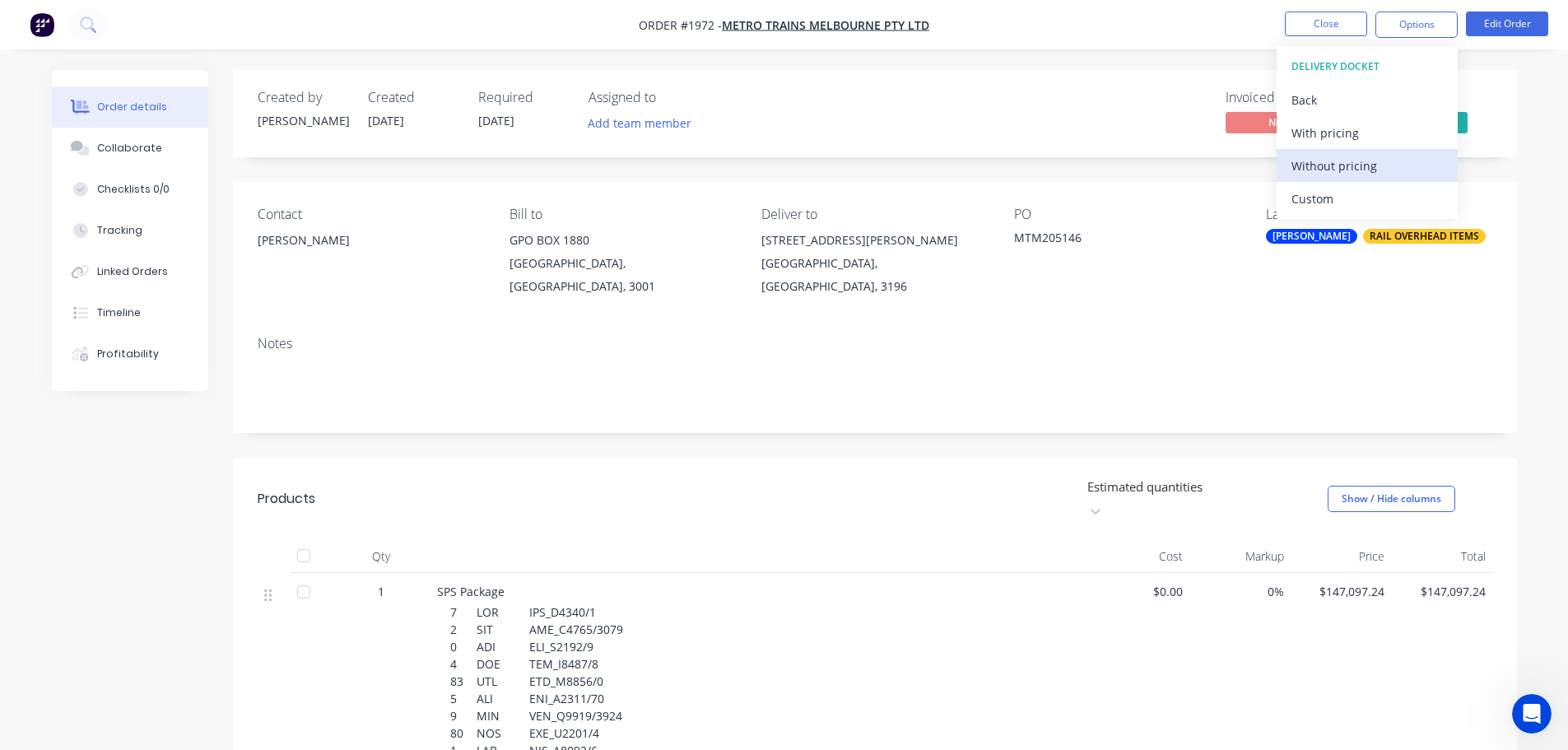
click at [1360, 171] on div "Without pricing" at bounding box center [1367, 166] width 151 height 24
